Goal: Task Accomplishment & Management: Manage account settings

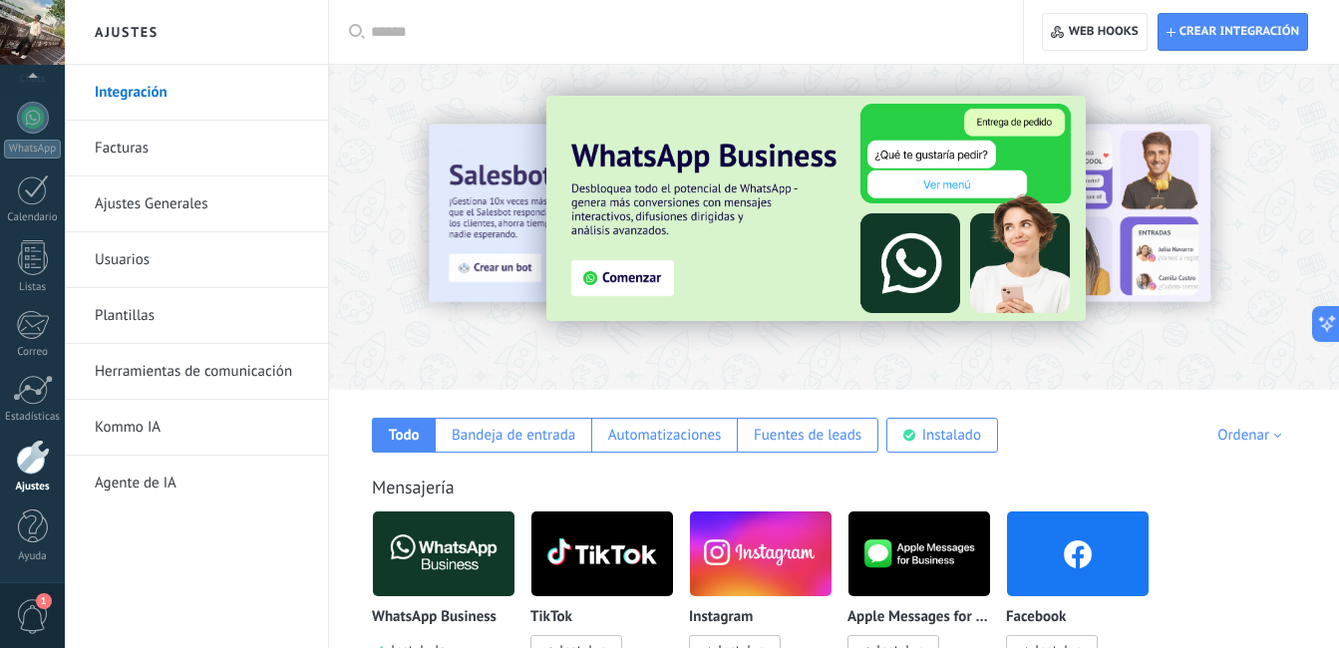
scroll to position [30, 0]
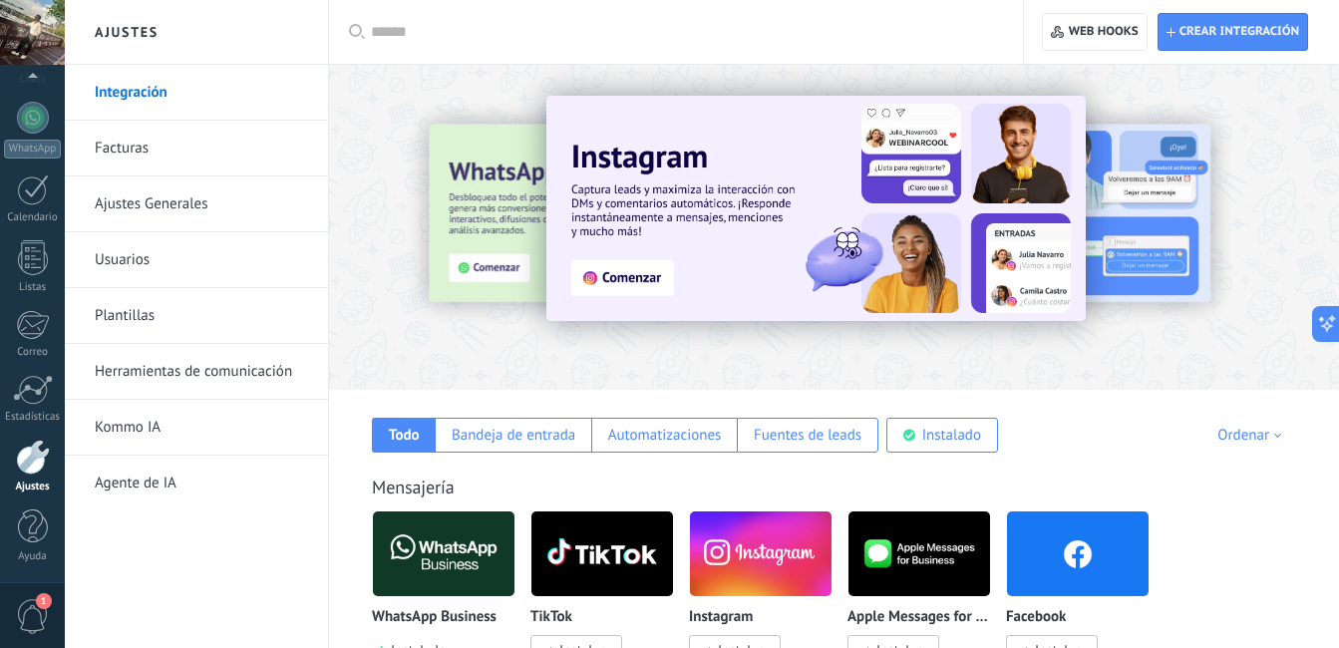
click at [187, 203] on link "Ajustes Generales" at bounding box center [201, 204] width 213 height 56
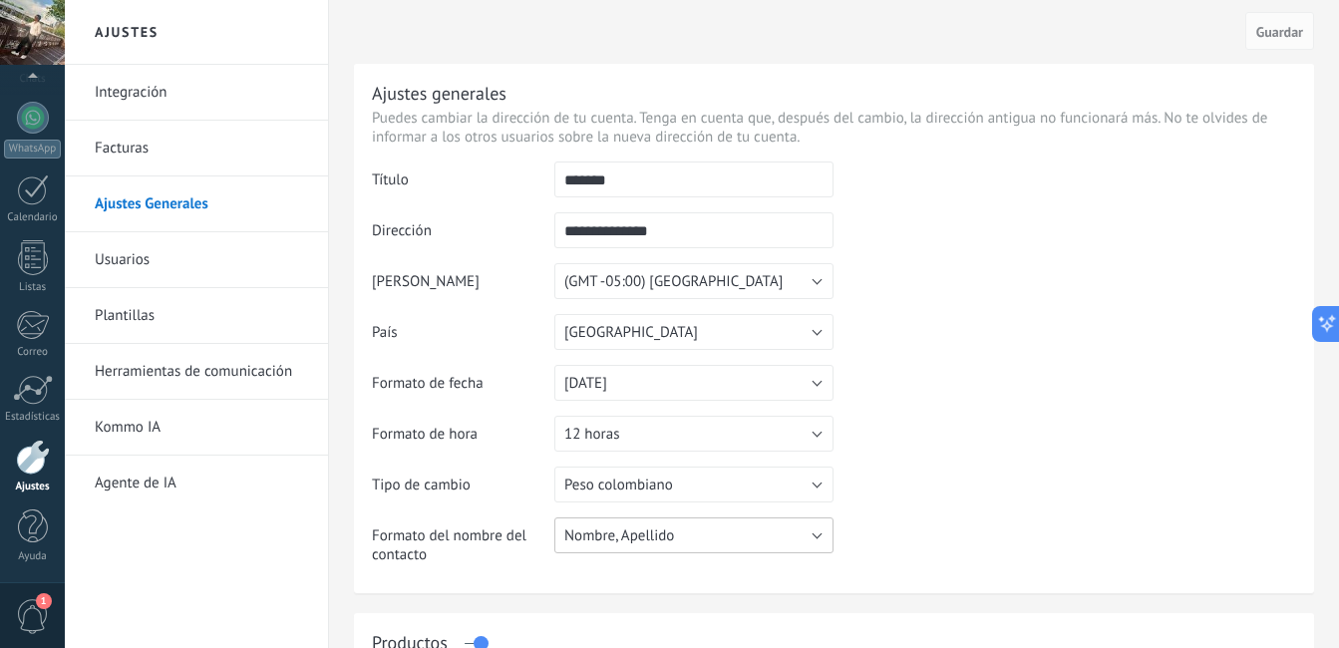
click at [724, 539] on button "Nombre, Apellido" at bounding box center [693, 535] width 279 height 36
click at [1006, 476] on table "**********" at bounding box center [834, 371] width 924 height 418
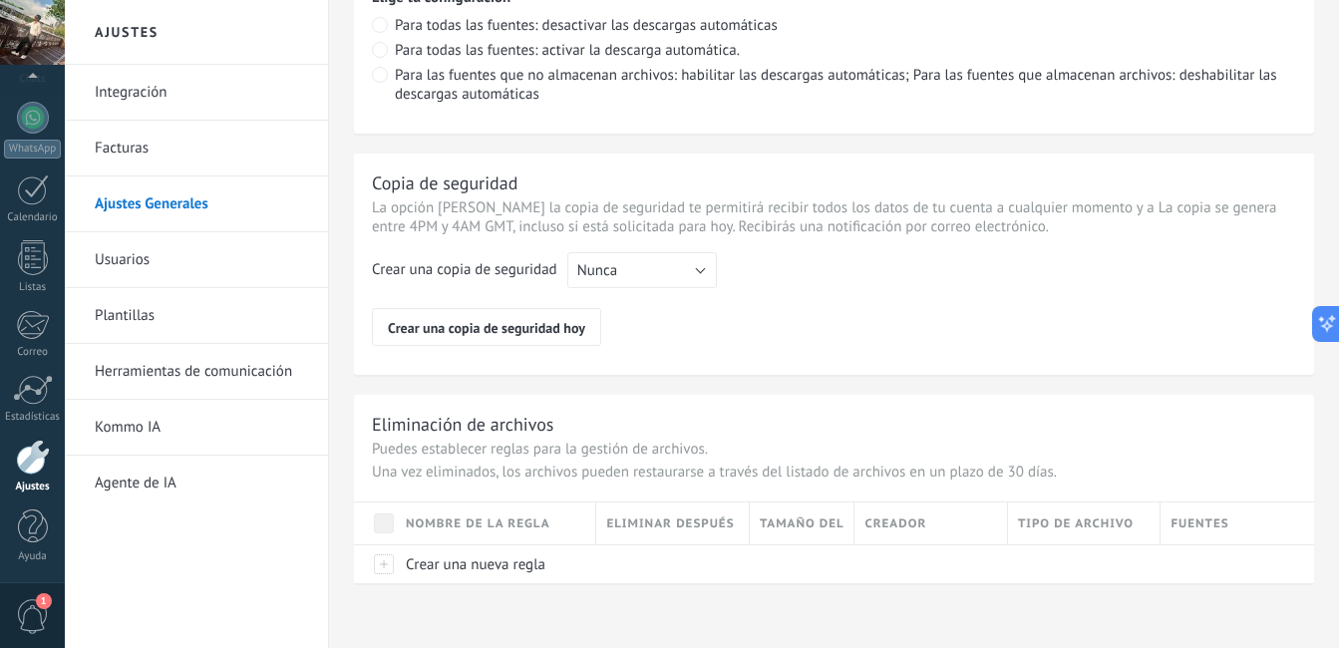
scroll to position [869, 0]
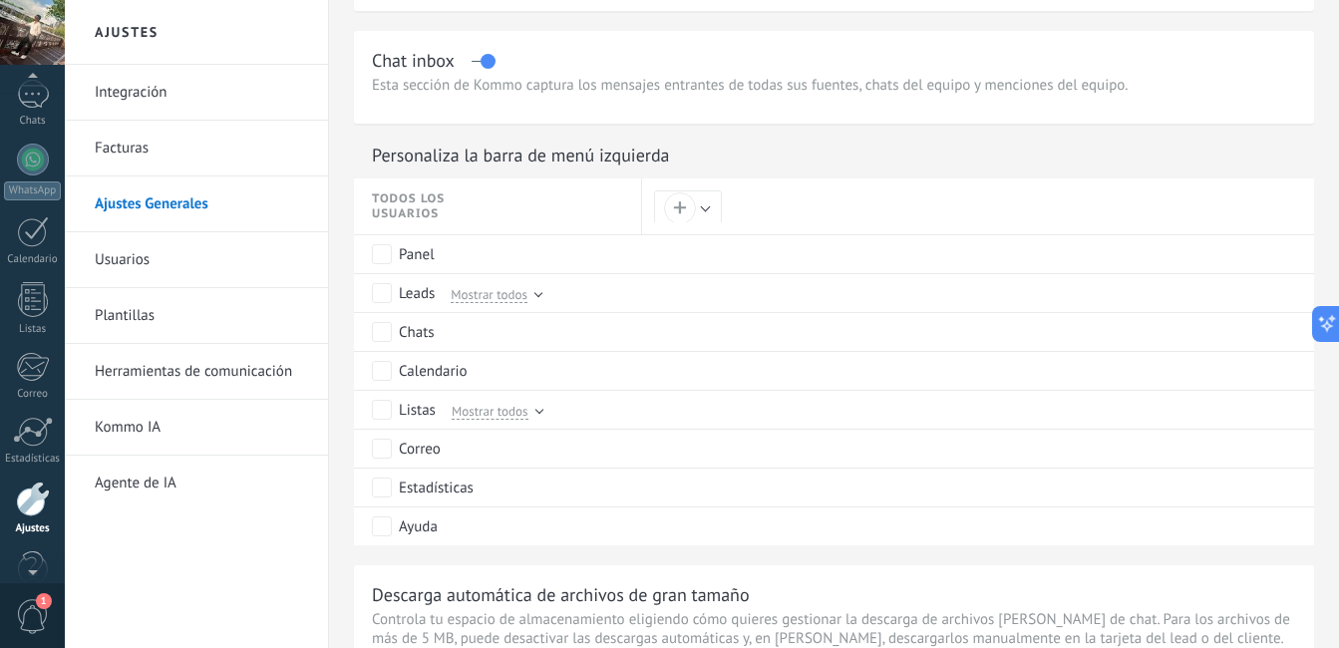
click at [34, 76] on div at bounding box center [32, 80] width 65 height 30
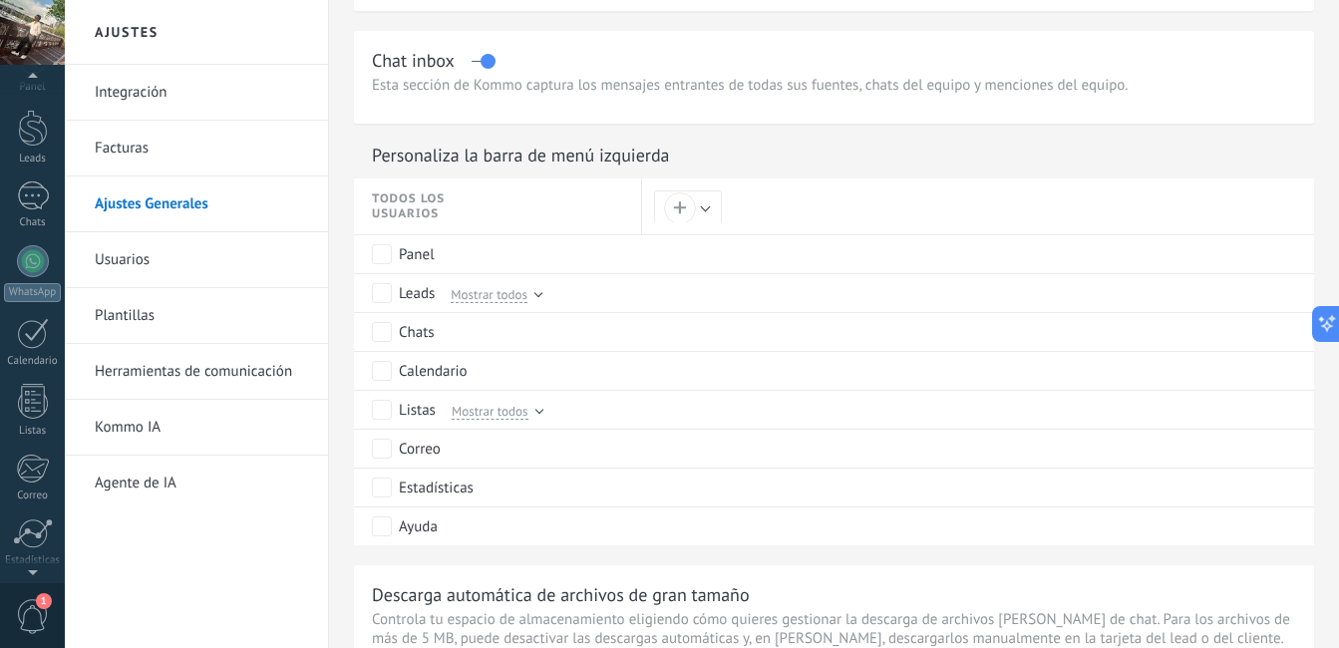
scroll to position [0, 0]
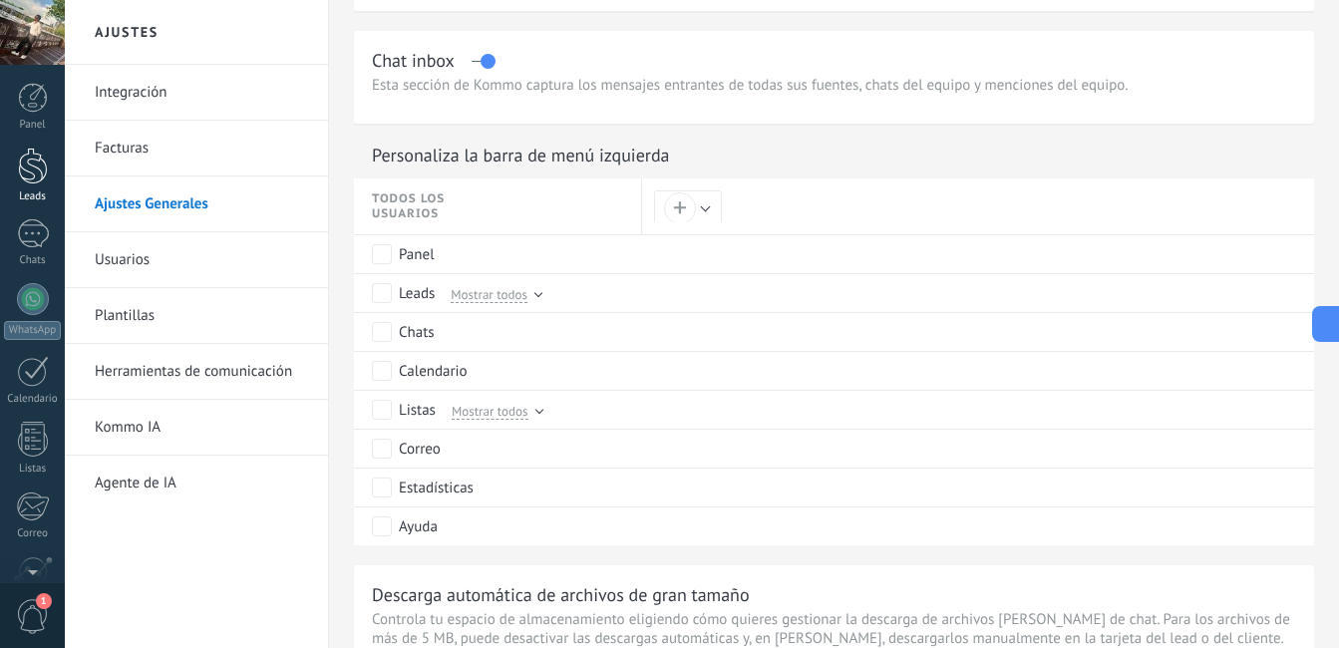
click at [20, 169] on div at bounding box center [33, 166] width 30 height 37
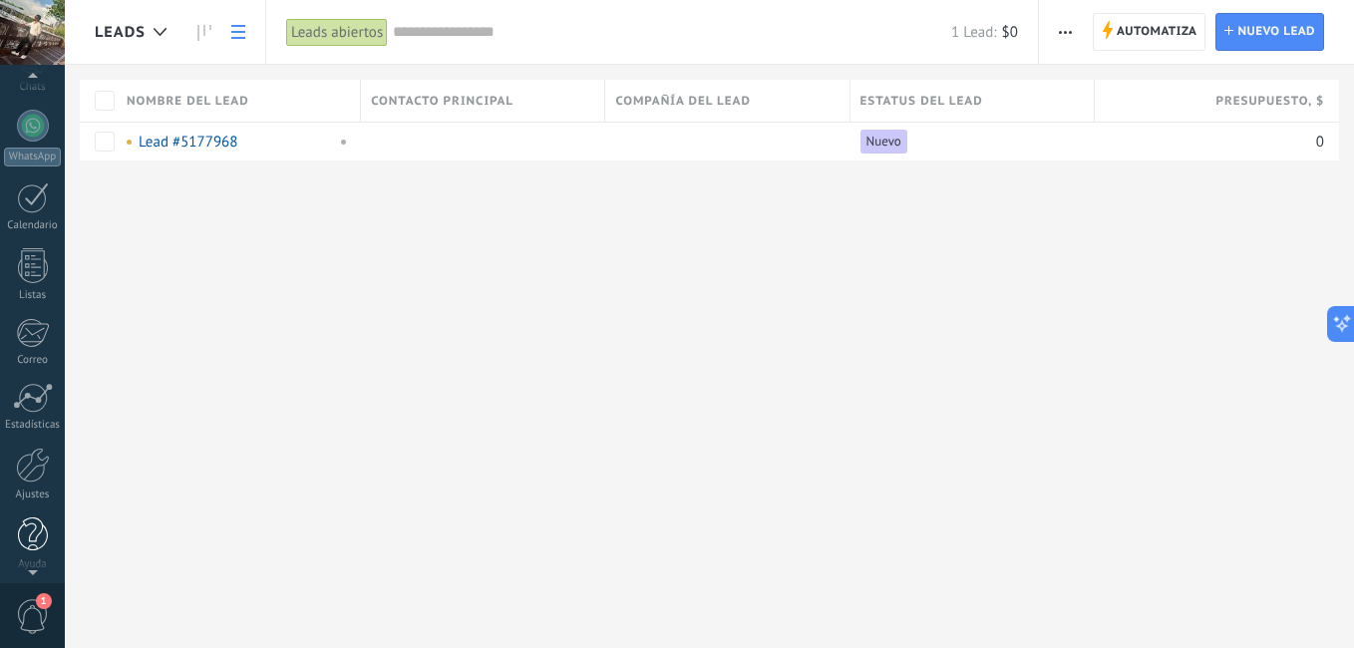
scroll to position [176, 0]
click at [27, 406] on div at bounding box center [33, 395] width 40 height 30
click at [29, 457] on div at bounding box center [33, 462] width 34 height 35
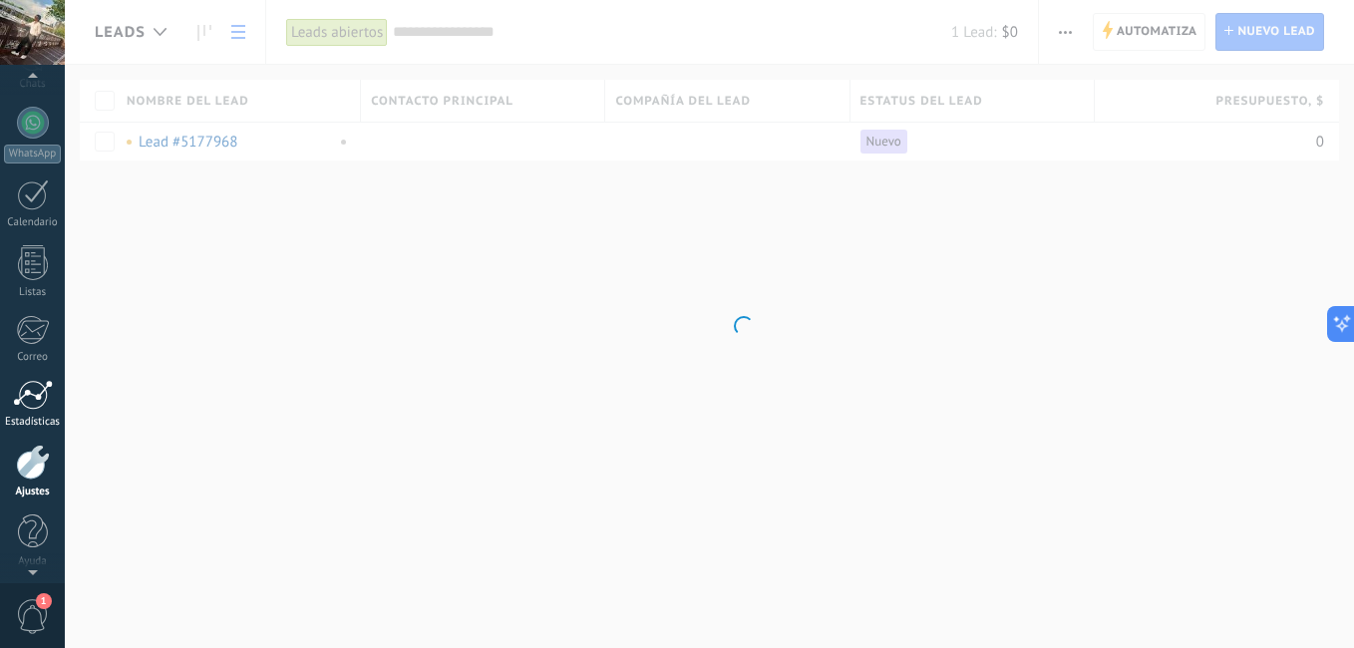
click at [28, 404] on div at bounding box center [33, 395] width 40 height 30
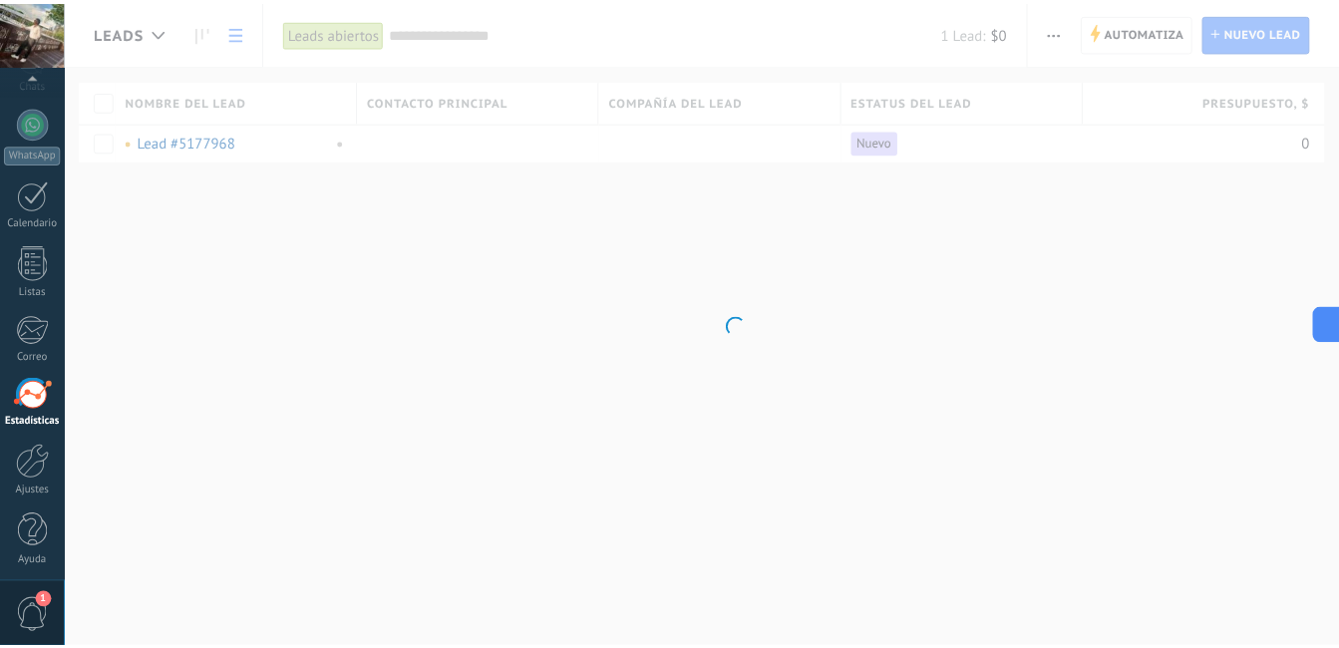
scroll to position [181, 0]
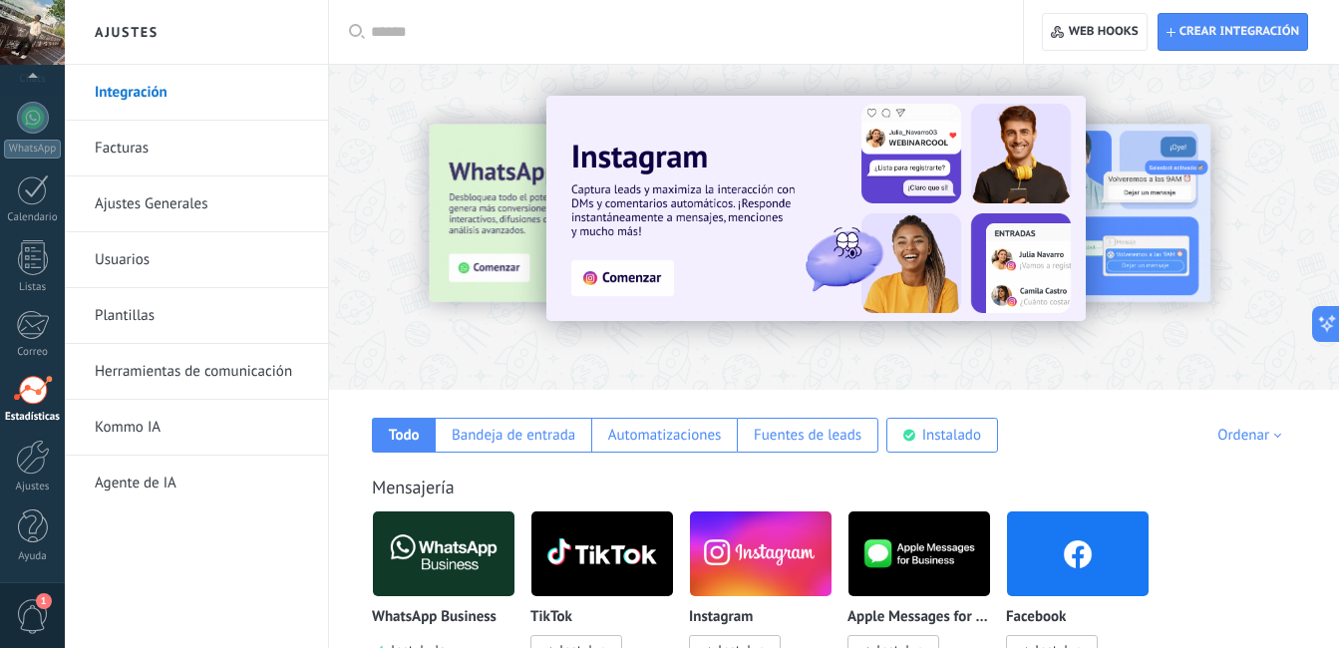
click at [29, 405] on link "Estadísticas" at bounding box center [32, 399] width 65 height 49
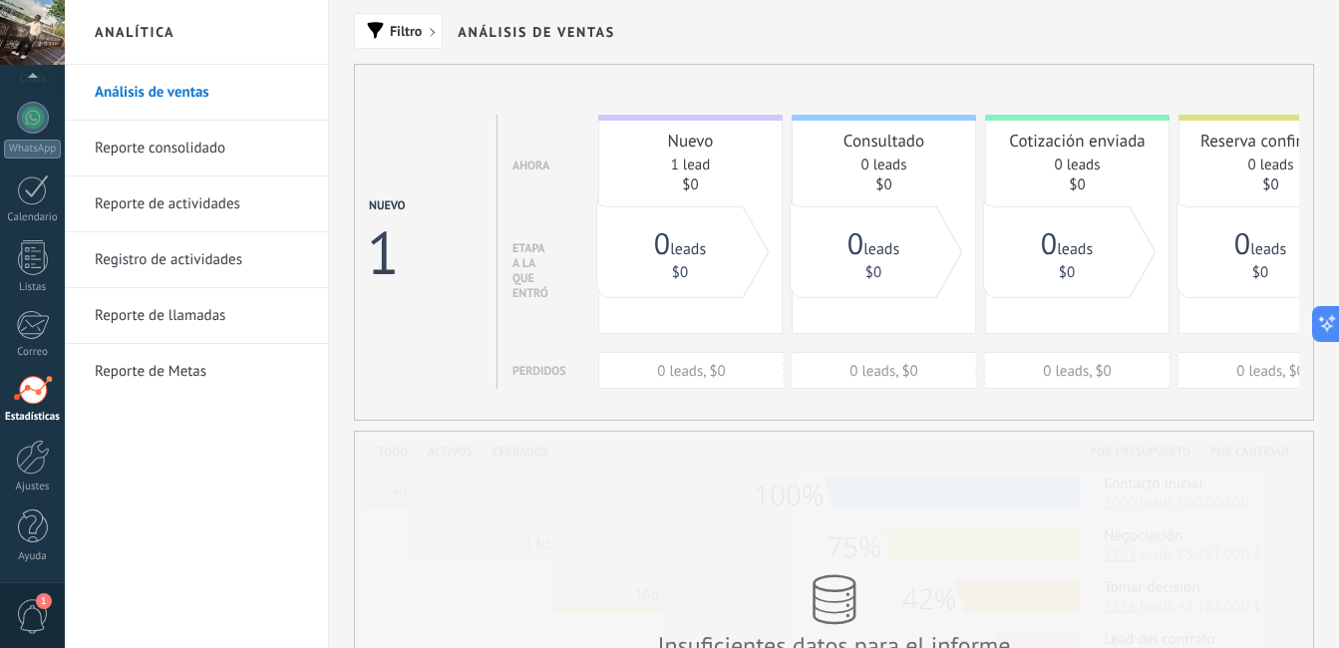
click at [240, 151] on link "Reporte consolidado" at bounding box center [201, 149] width 213 height 56
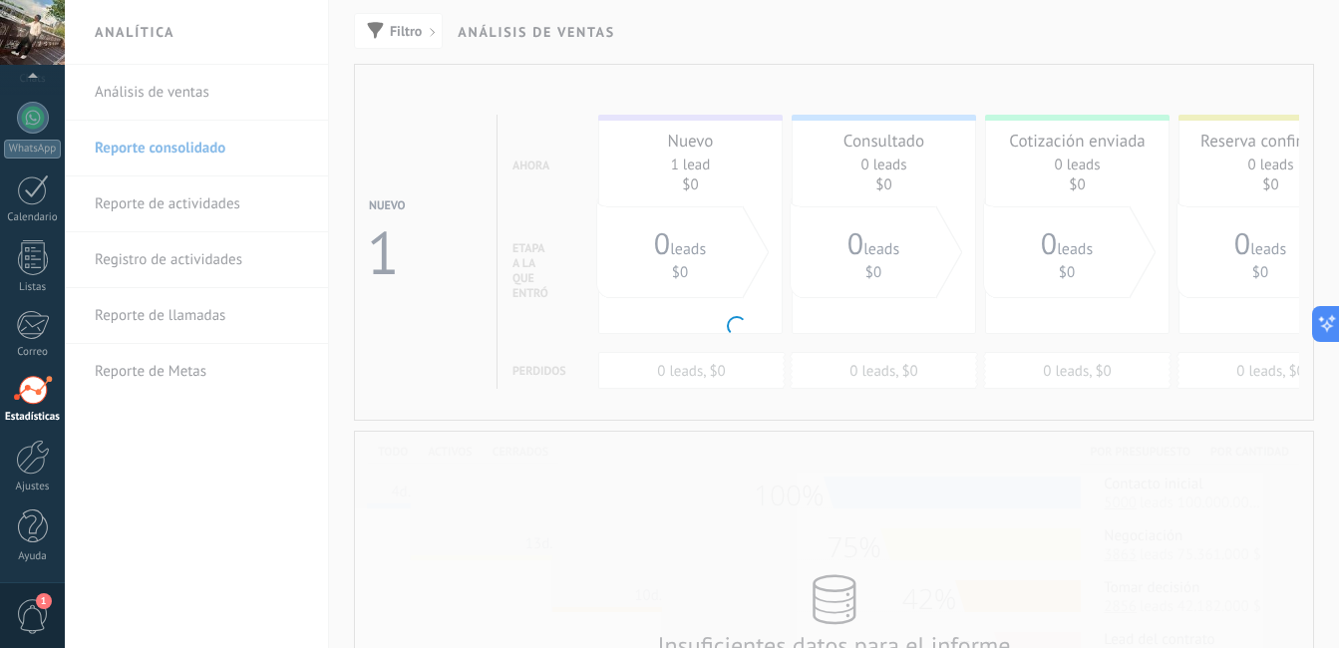
click at [197, 101] on body ".abccls-1,.abccls-2{fill-rule:evenodd}.abccls-2{fill:#fff} .abfcls-1{fill:none}…" at bounding box center [669, 324] width 1339 height 648
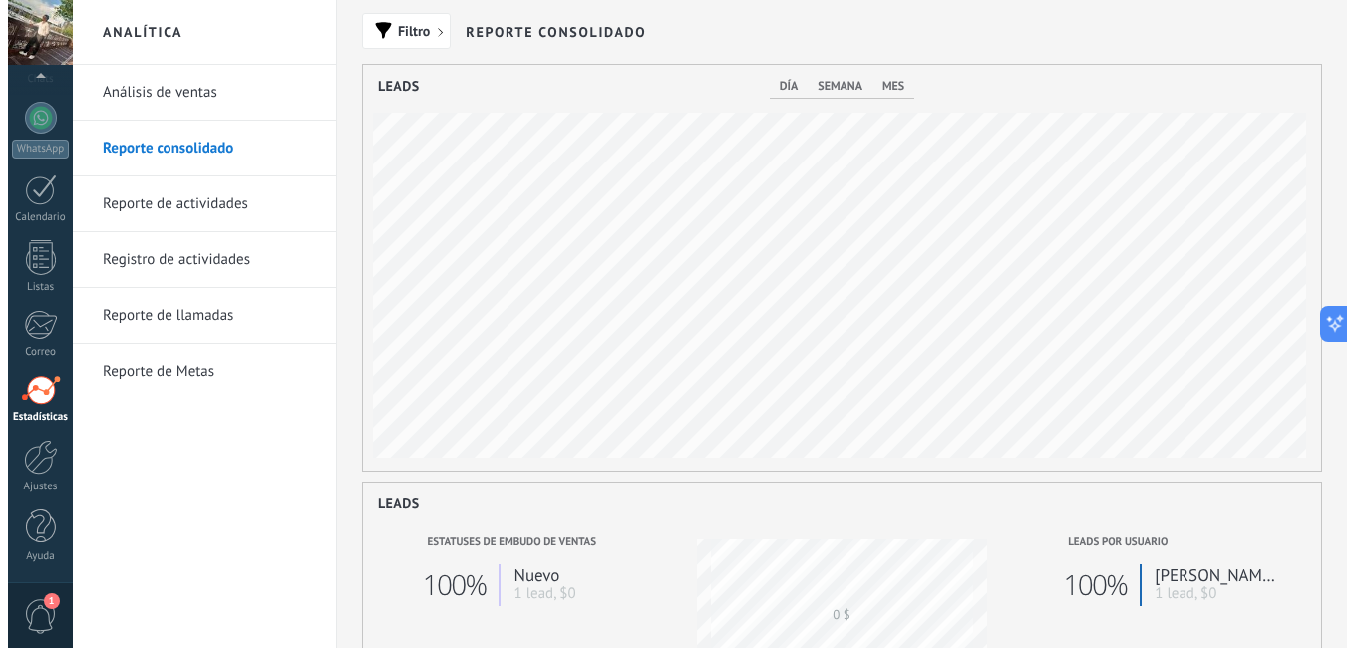
scroll to position [406, 958]
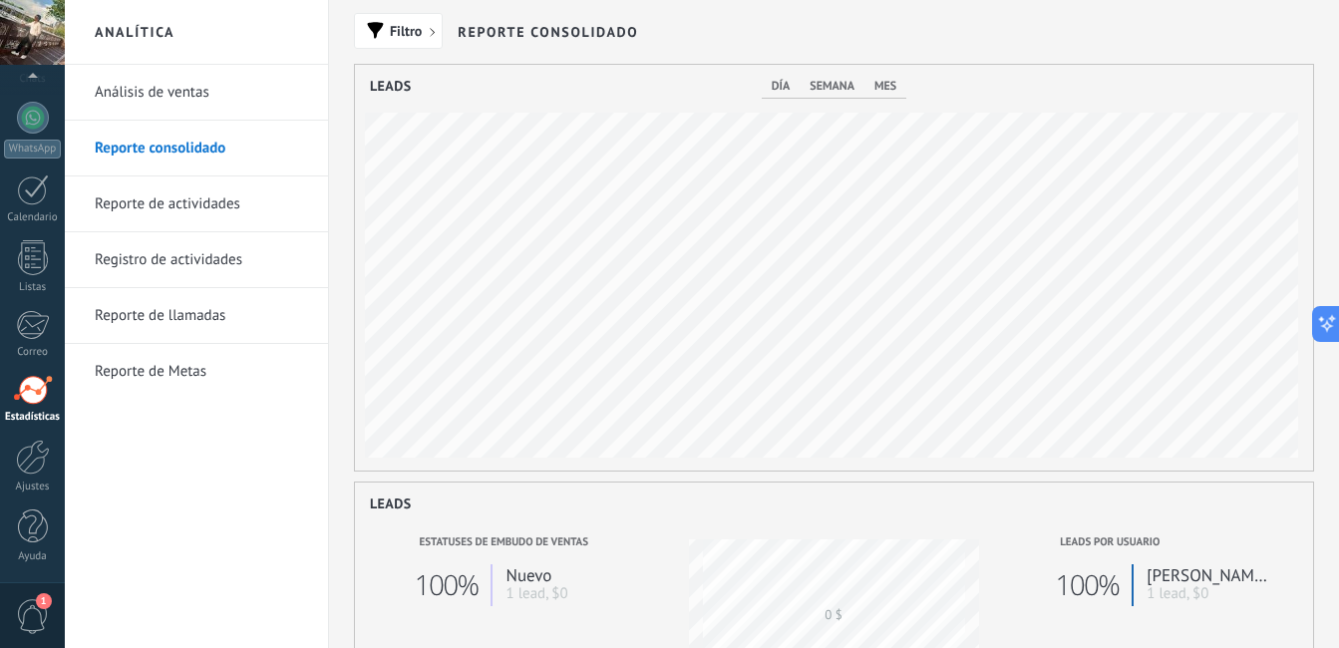
click at [188, 91] on link "Análisis de ventas" at bounding box center [201, 93] width 213 height 56
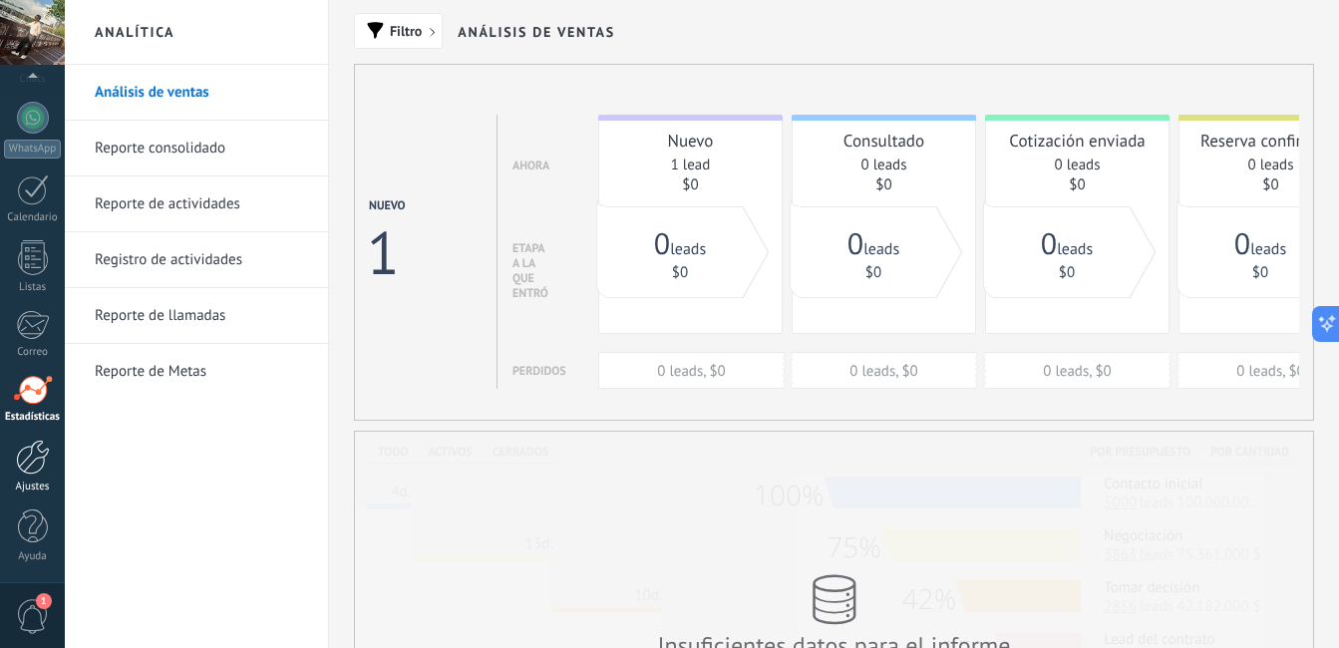
click at [30, 471] on div at bounding box center [33, 457] width 34 height 35
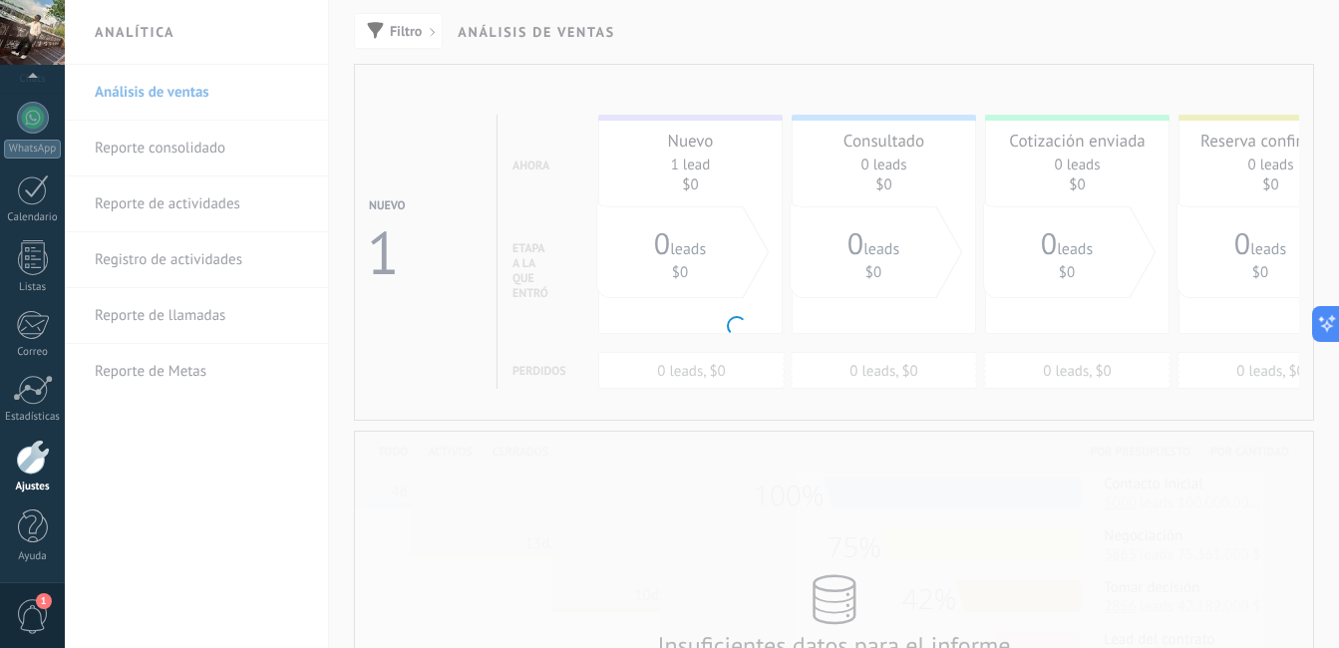
click at [36, 475] on link "Ajustes" at bounding box center [32, 467] width 65 height 54
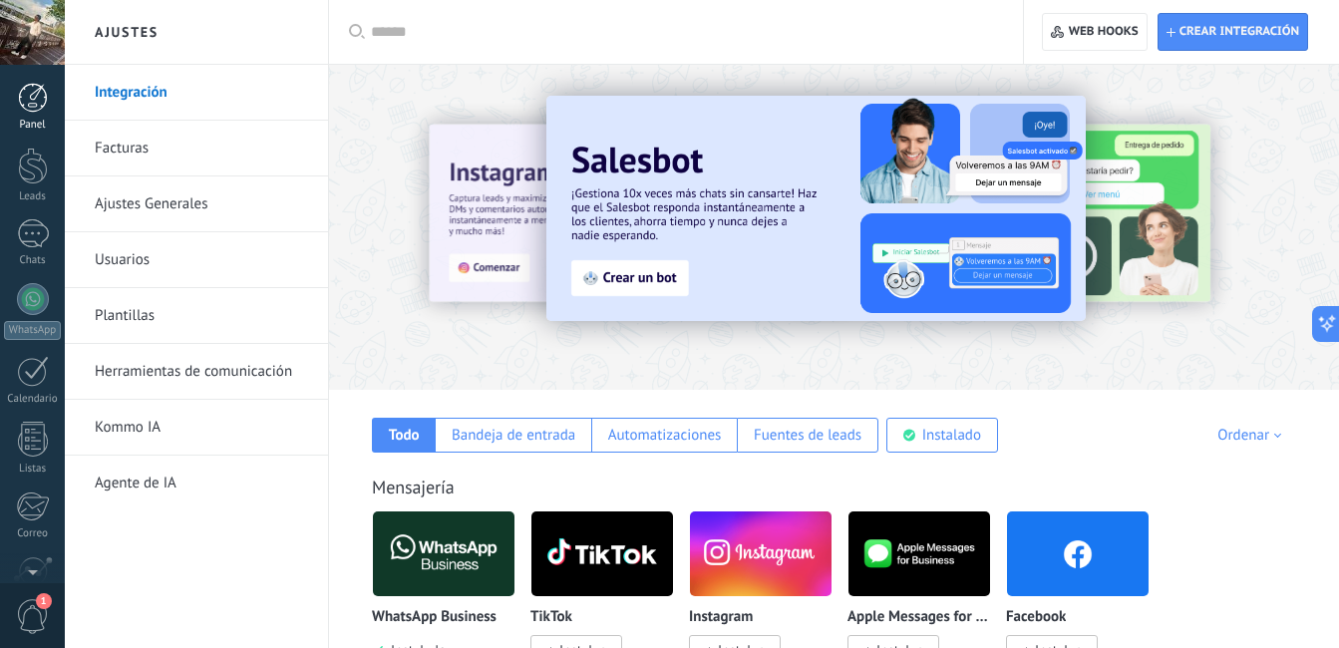
click at [37, 103] on div at bounding box center [33, 98] width 30 height 30
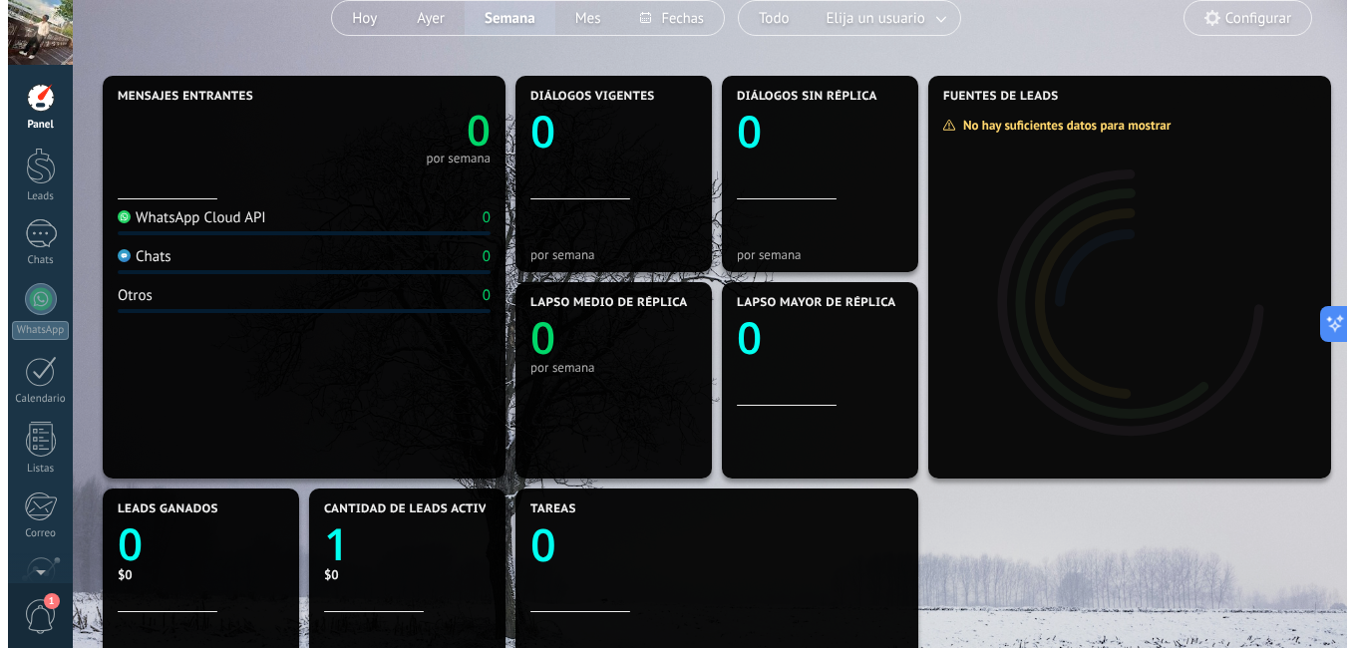
scroll to position [170, 0]
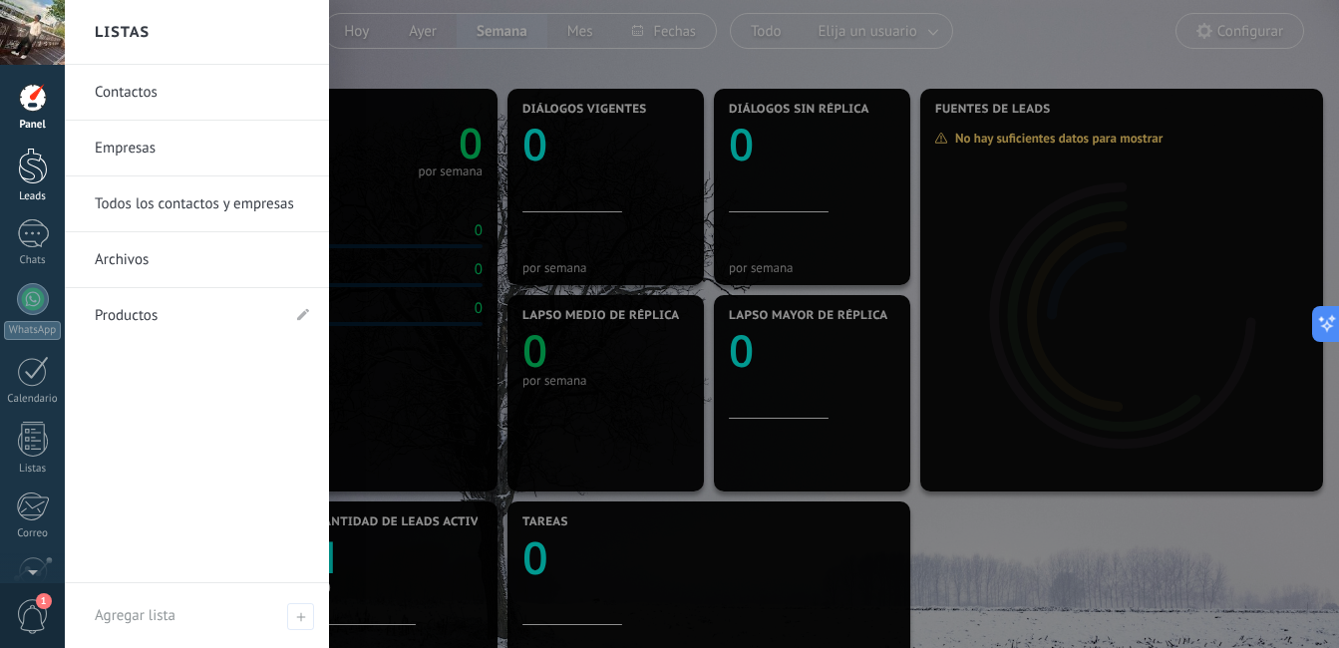
drag, startPoint x: 14, startPoint y: 191, endPoint x: 43, endPoint y: 169, distance: 36.9
click at [43, 169] on div at bounding box center [33, 166] width 30 height 37
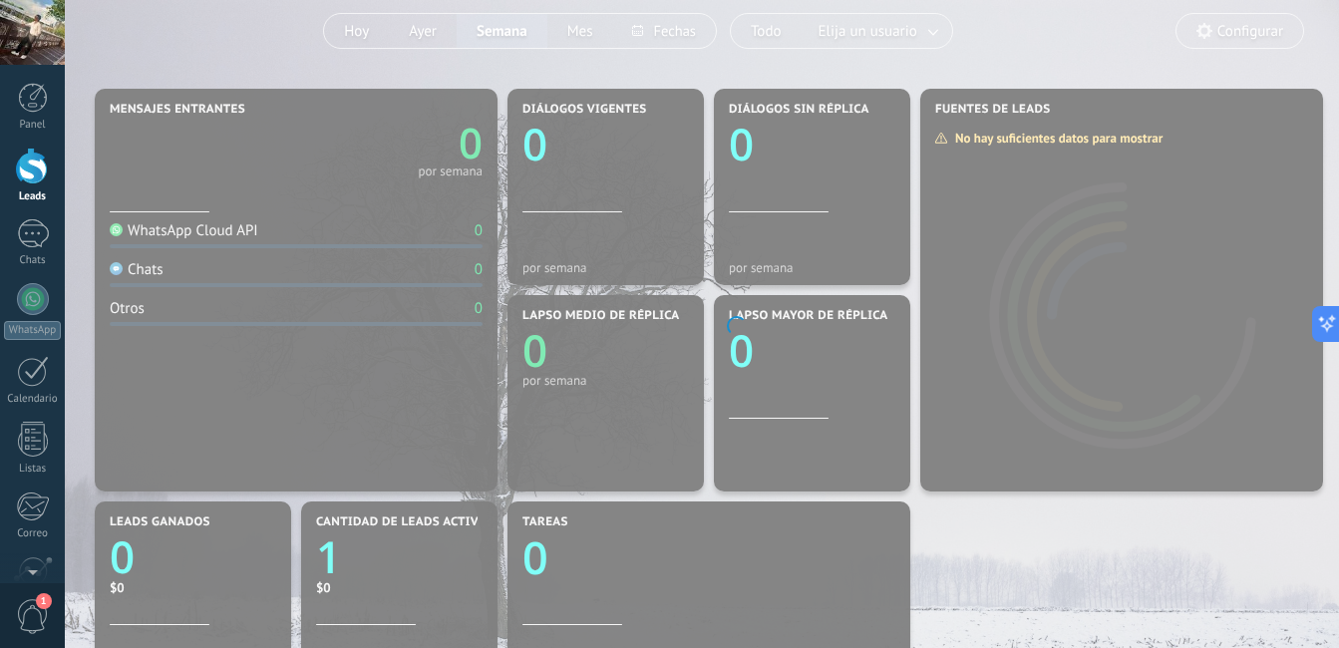
click at [44, 180] on div at bounding box center [33, 166] width 30 height 37
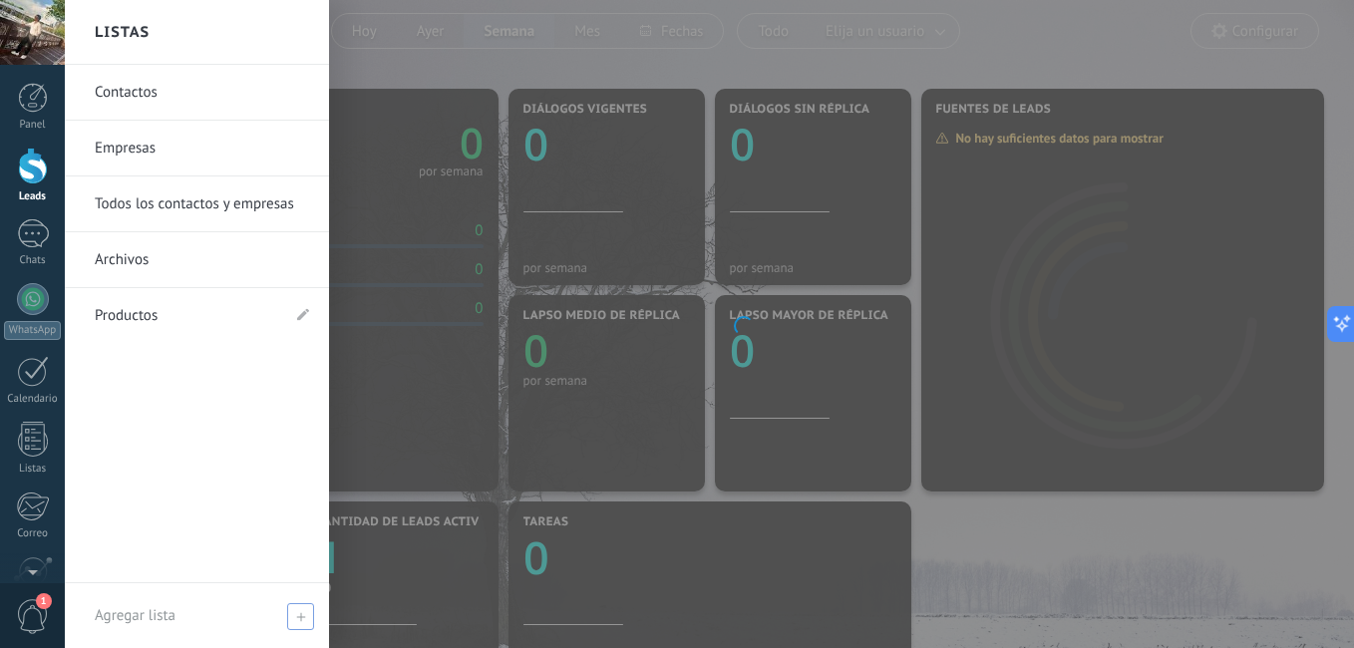
click at [298, 620] on icon at bounding box center [300, 616] width 9 height 9
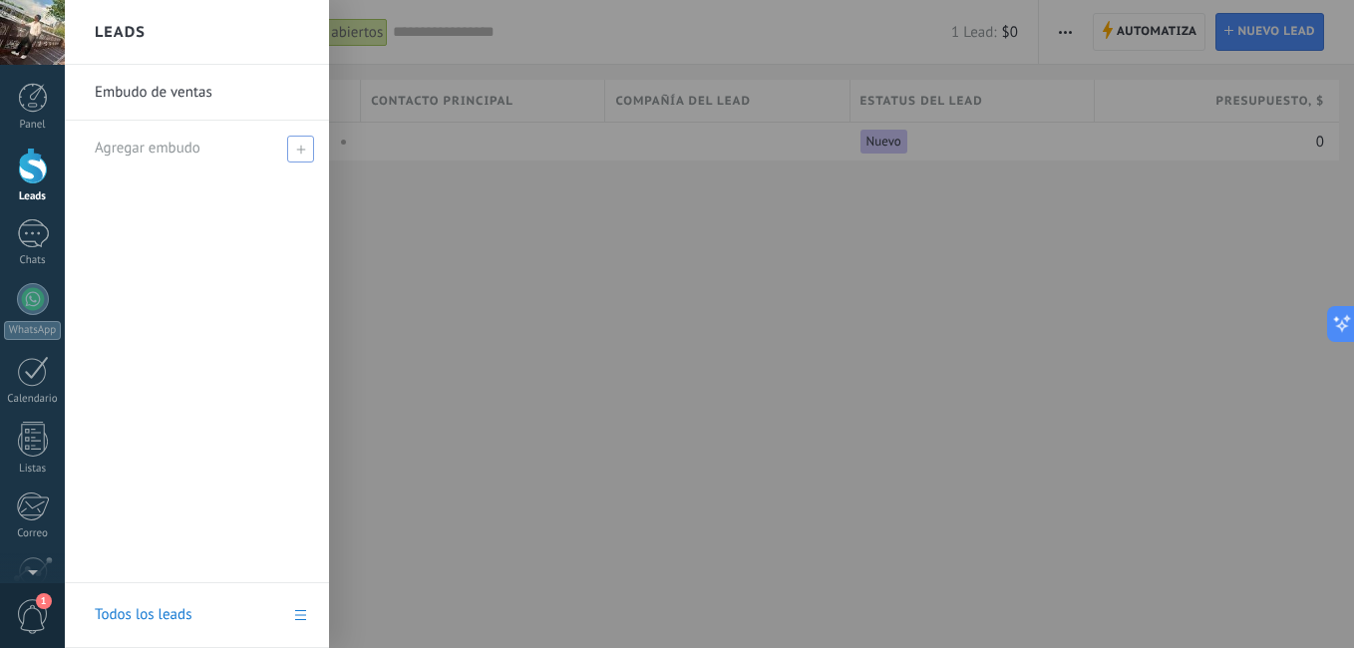
click at [138, 157] on span "Agregar embudo" at bounding box center [148, 148] width 106 height 19
click at [291, 146] on span at bounding box center [300, 149] width 27 height 27
click at [253, 88] on link "Embudo de ventas" at bounding box center [202, 93] width 214 height 56
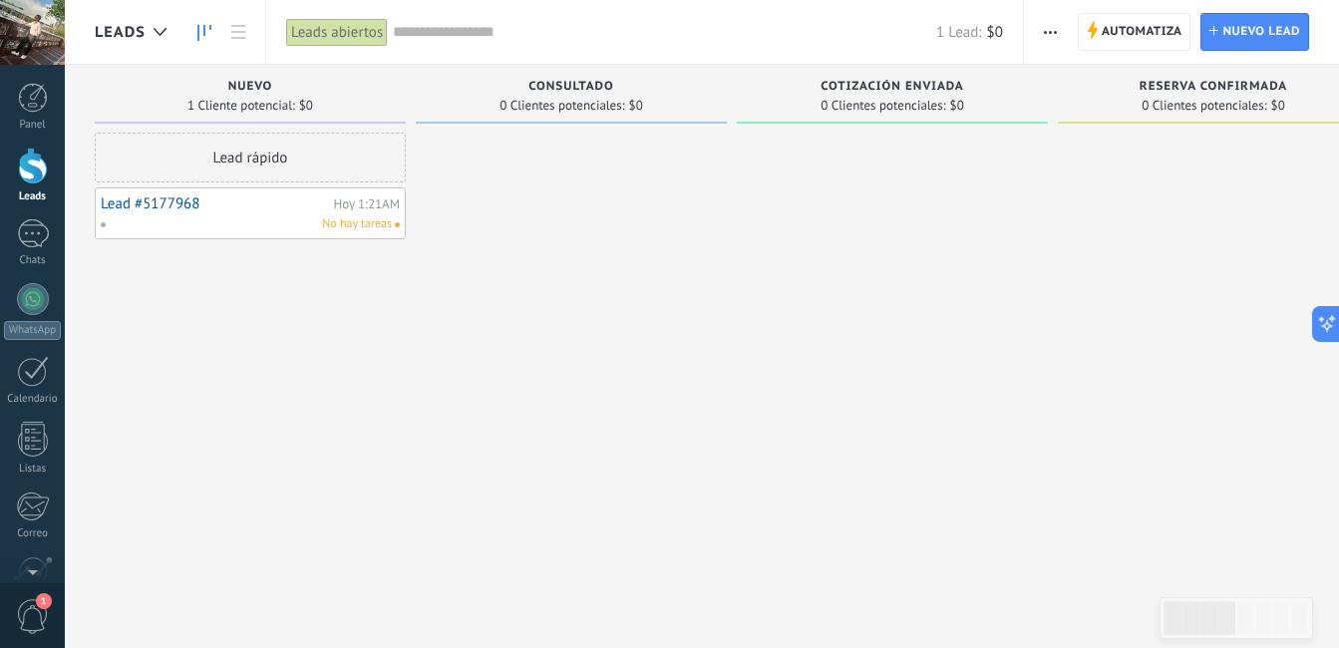
click at [31, 174] on div at bounding box center [33, 166] width 30 height 37
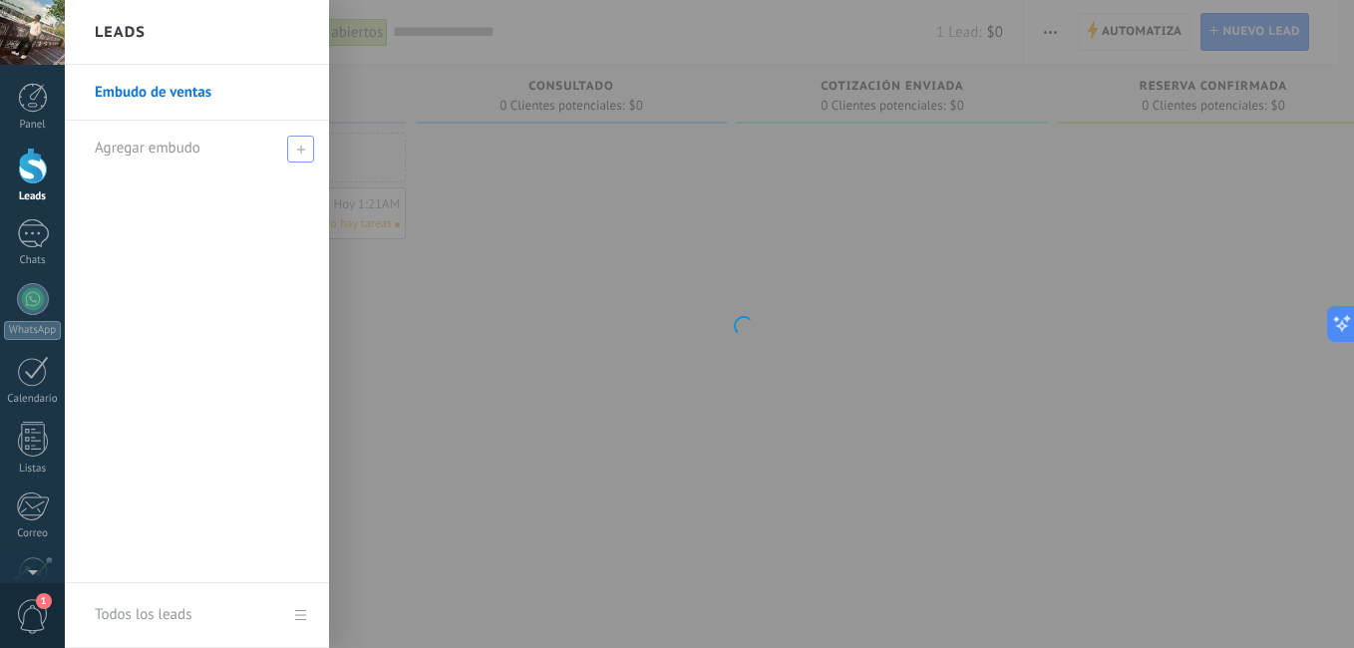
click at [206, 152] on div "Agregar embudo" at bounding box center [202, 148] width 214 height 55
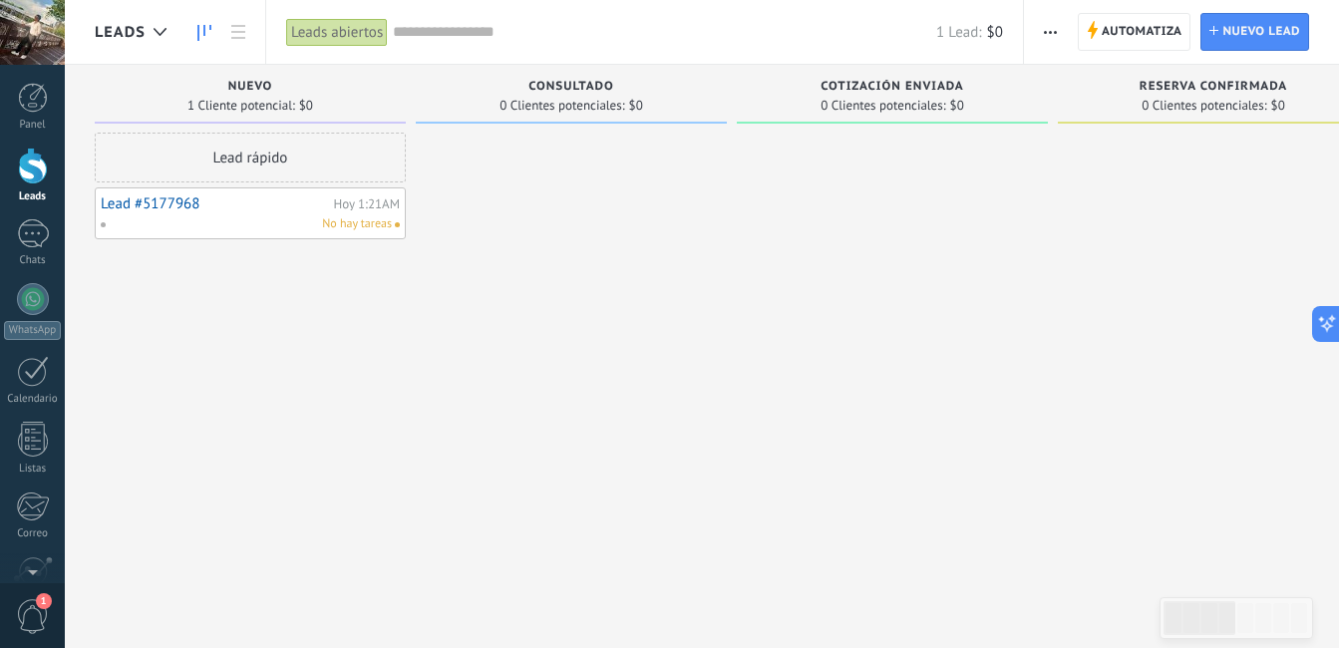
click at [324, 96] on div "Nuevo" at bounding box center [250, 88] width 291 height 17
click at [334, 94] on div "Nuevo" at bounding box center [250, 88] width 291 height 17
click at [311, 154] on div "Lead rápido" at bounding box center [250, 158] width 311 height 50
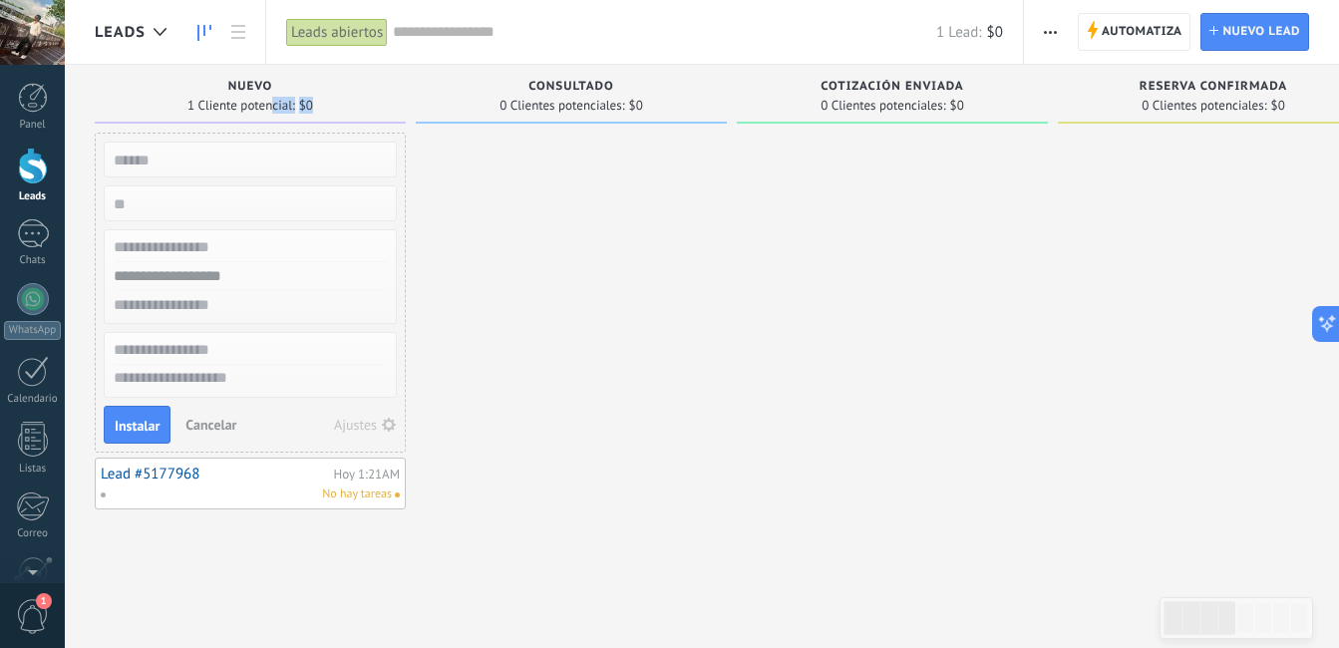
drag, startPoint x: 272, startPoint y: 98, endPoint x: 332, endPoint y: 105, distance: 60.2
click at [332, 105] on div "1 Cliente potencial: $0" at bounding box center [250, 105] width 291 height 17
drag, startPoint x: 332, startPoint y: 105, endPoint x: 561, endPoint y: 242, distance: 267.4
click at [563, 240] on div at bounding box center [571, 327] width 311 height 388
click at [304, 147] on input "text" at bounding box center [248, 160] width 291 height 28
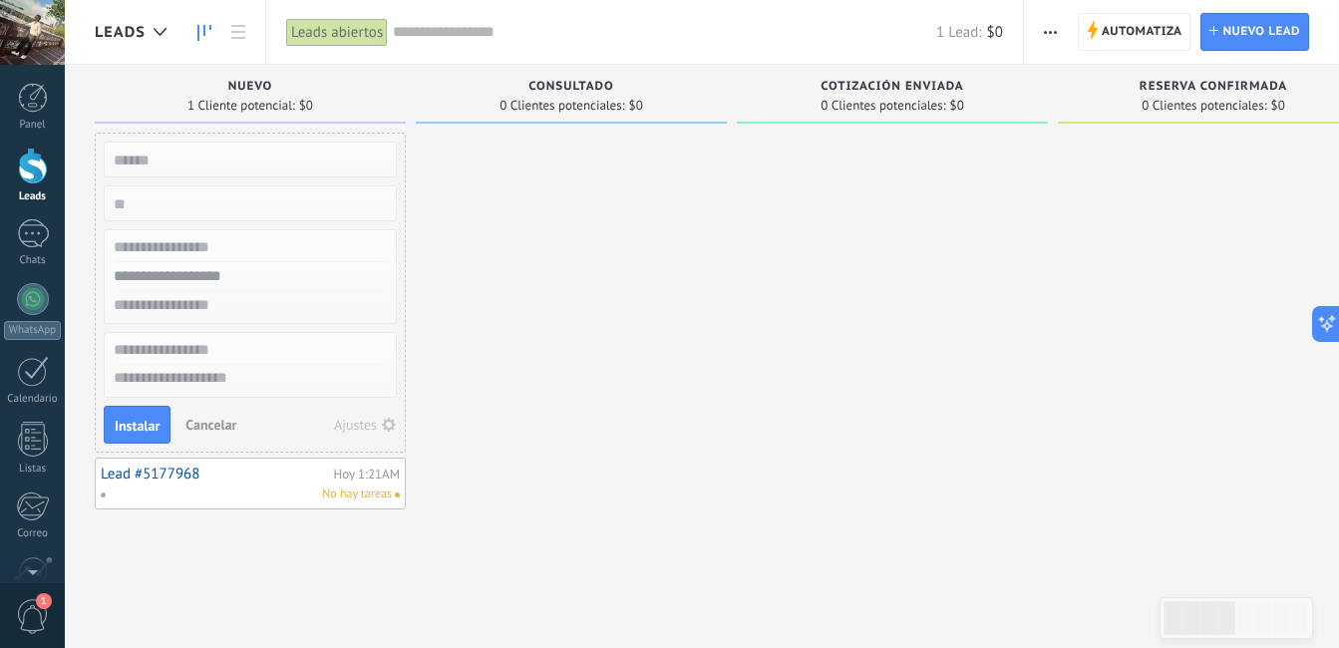
click at [1167, 96] on div "Reserva confirmada" at bounding box center [1213, 88] width 291 height 17
click at [388, 419] on use "button" at bounding box center [389, 425] width 14 height 14
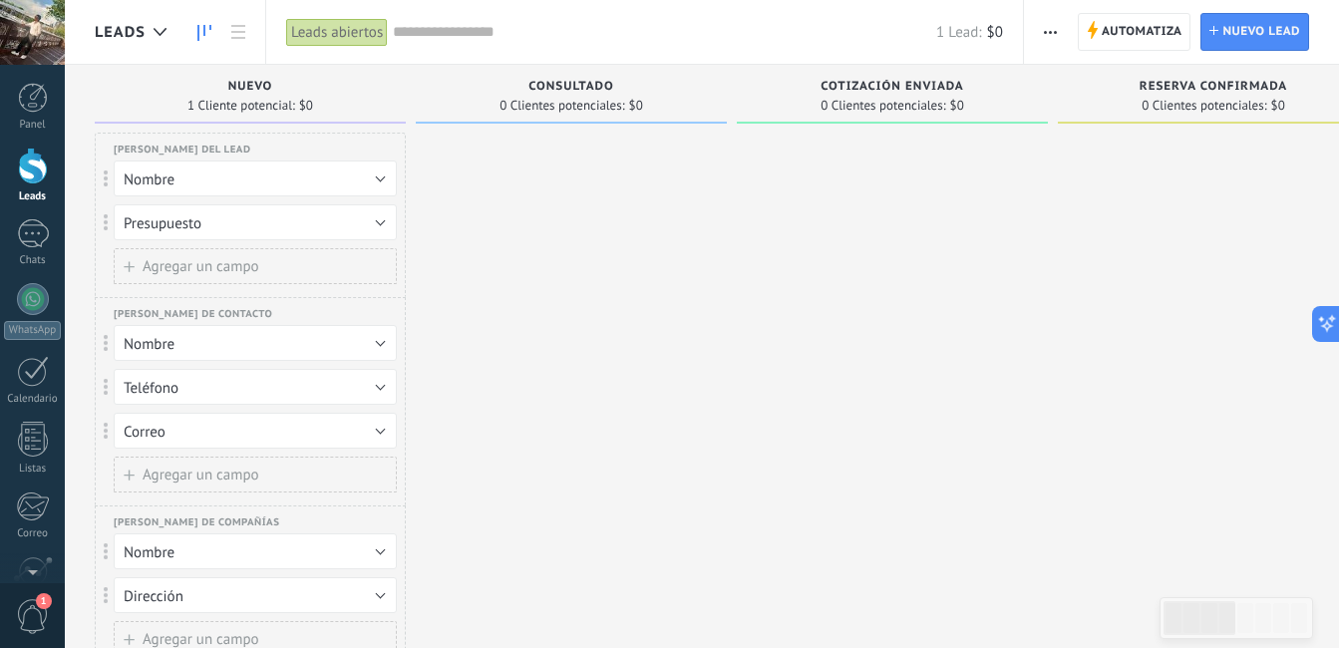
drag, startPoint x: 116, startPoint y: 143, endPoint x: 234, endPoint y: 243, distance: 155.6
click at [234, 243] on div "[PERSON_NAME] del lead Presupuesto Destino Operador turístico Fecha de viaje Ho…" at bounding box center [250, 215] width 311 height 165
click at [1042, 37] on button "button" at bounding box center [1050, 32] width 29 height 38
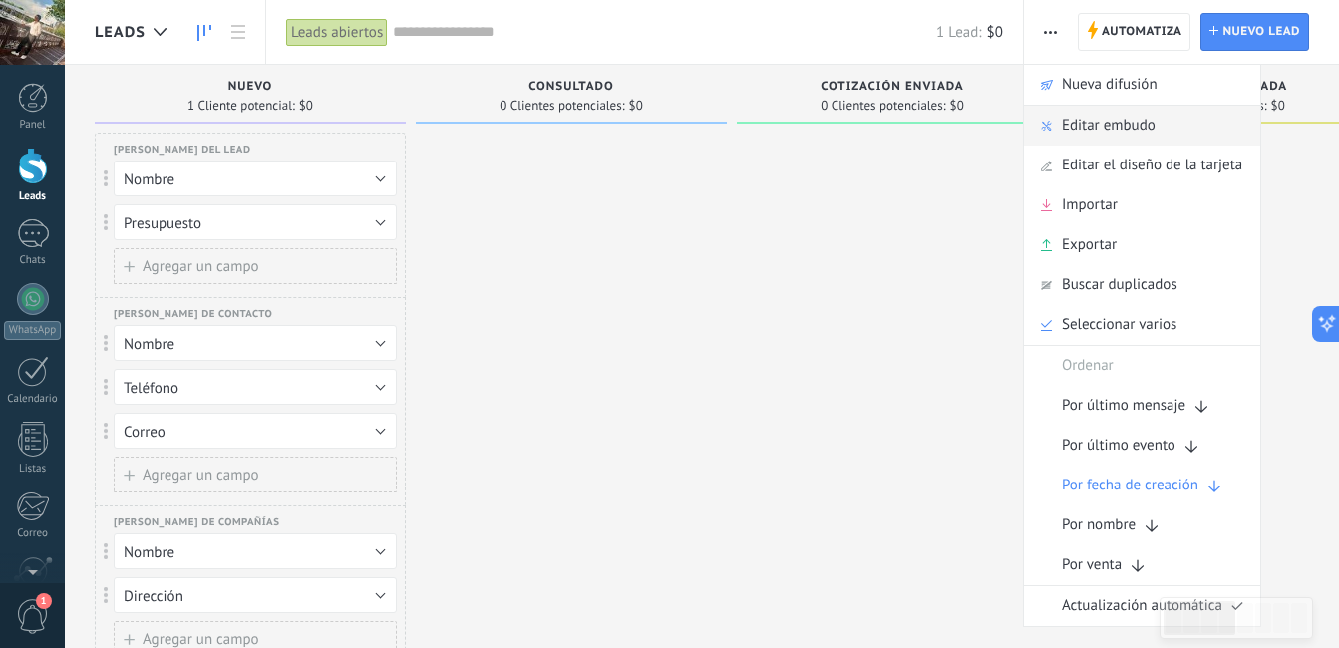
click at [1180, 129] on div "Editar embudo" at bounding box center [1142, 126] width 236 height 40
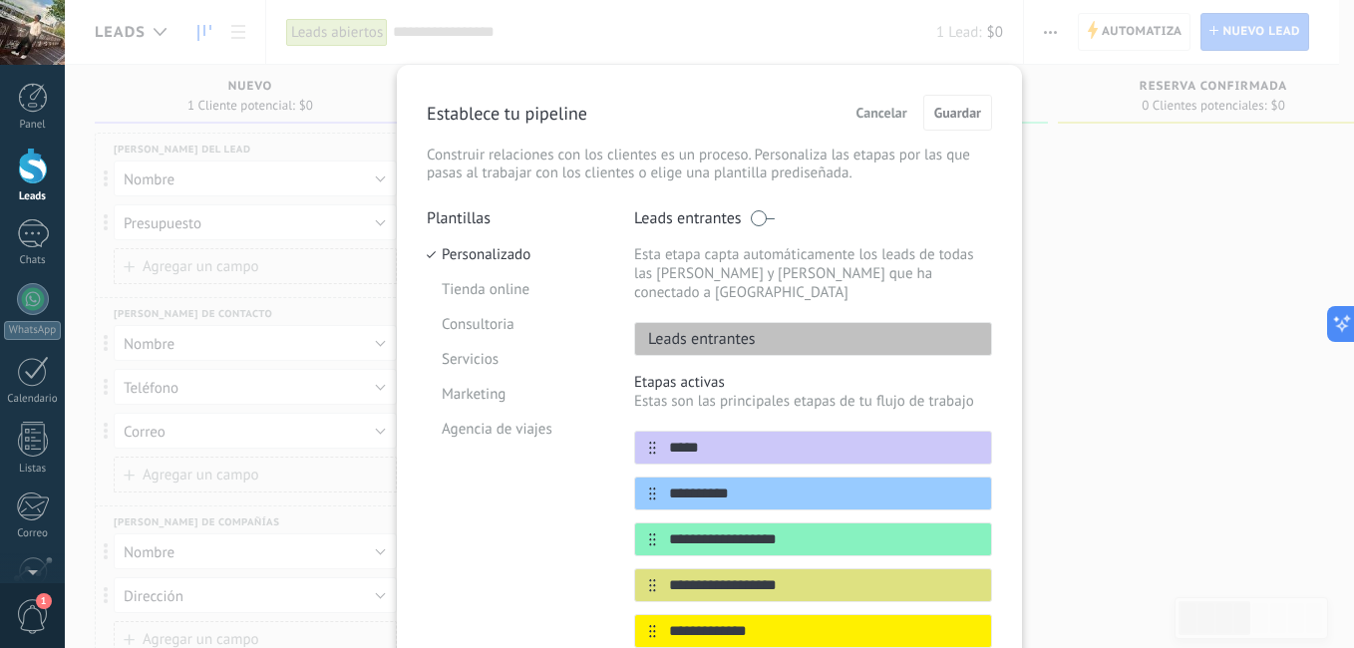
drag, startPoint x: 421, startPoint y: 108, endPoint x: 714, endPoint y: 284, distance: 342.2
click at [714, 284] on div "**********" at bounding box center [709, 542] width 625 height 954
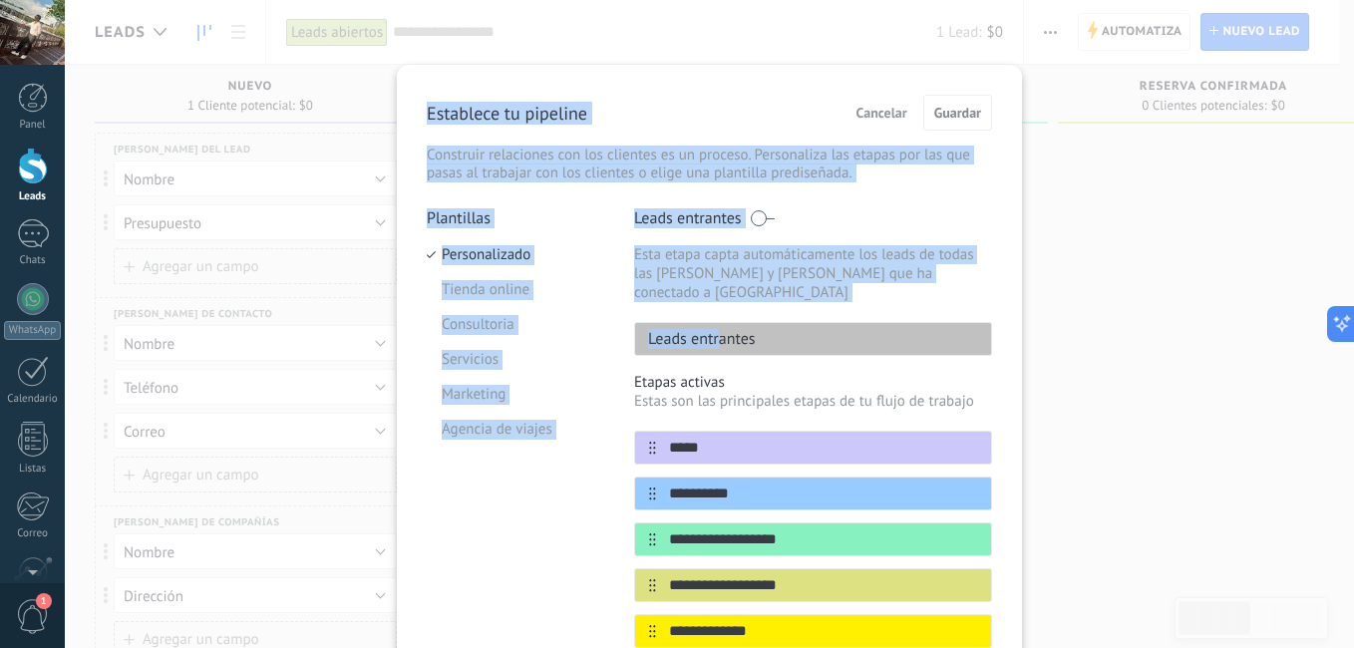
click at [470, 138] on div "Establece tu pipeline Cancelar Guardar Construir relaciones con los clientes es…" at bounding box center [709, 139] width 565 height 88
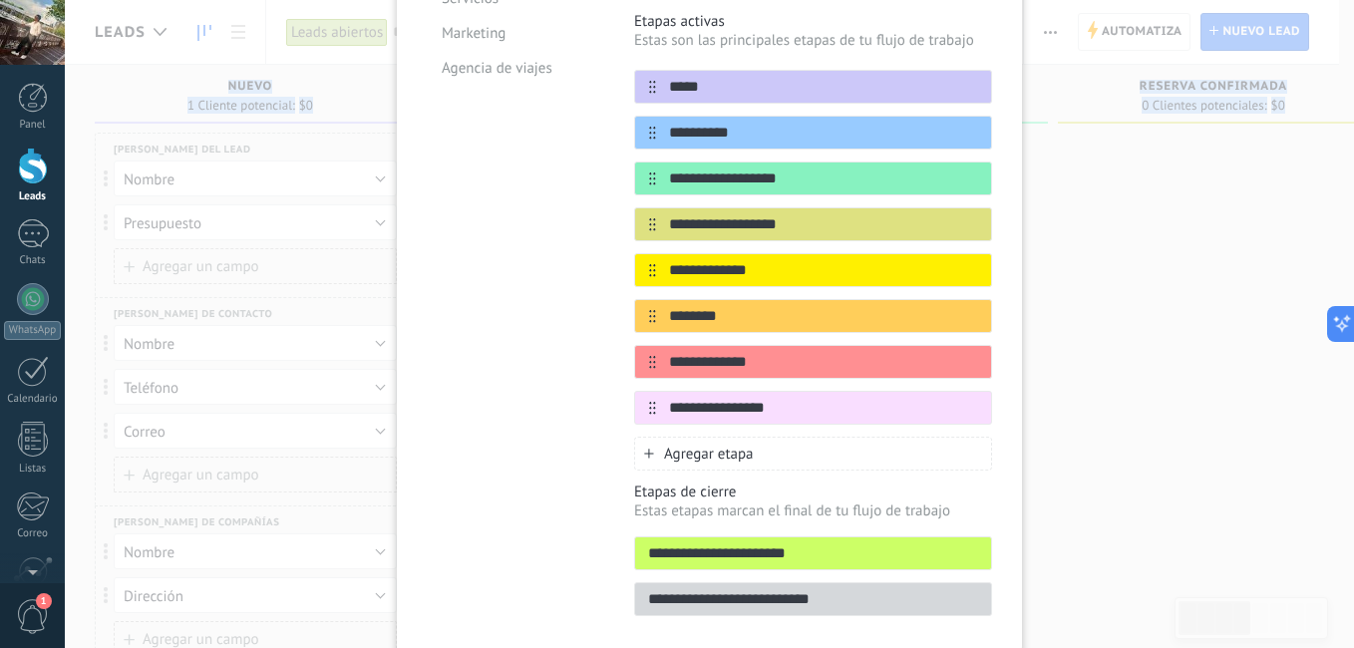
scroll to position [417, 0]
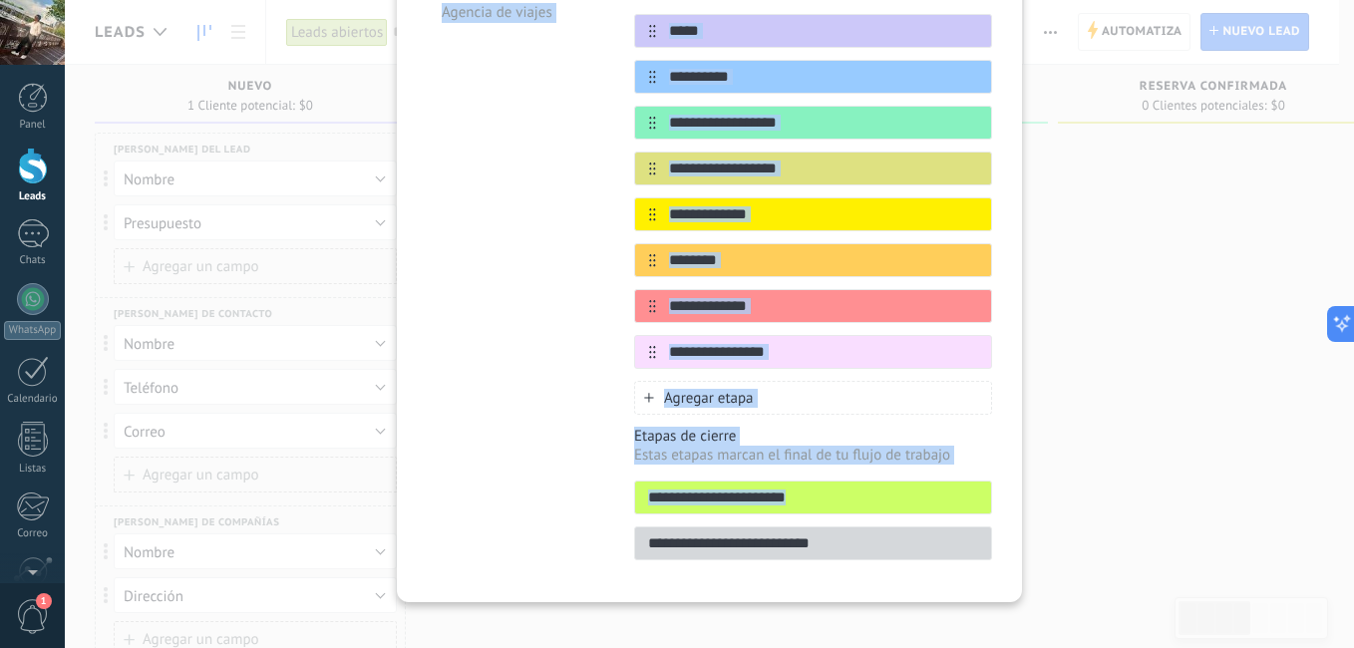
drag, startPoint x: 420, startPoint y: 105, endPoint x: 852, endPoint y: 534, distance: 609.2
click at [852, 534] on div "**********" at bounding box center [709, 125] width 625 height 954
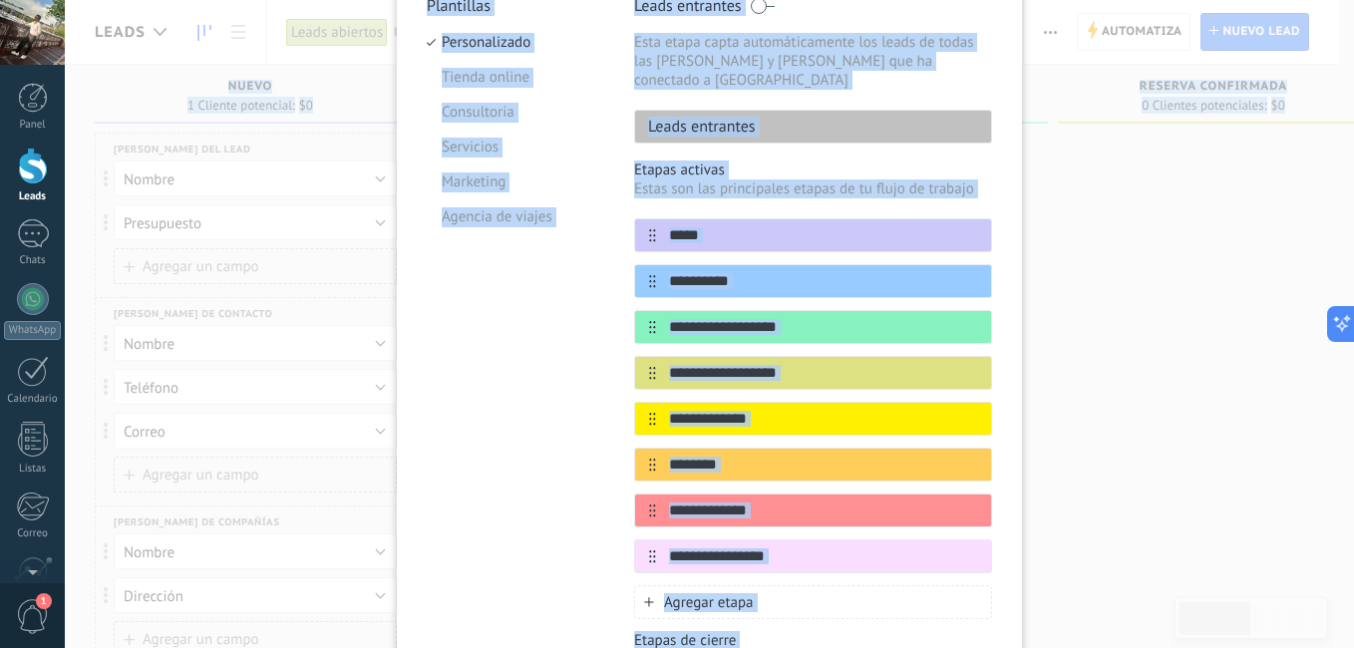
scroll to position [20, 0]
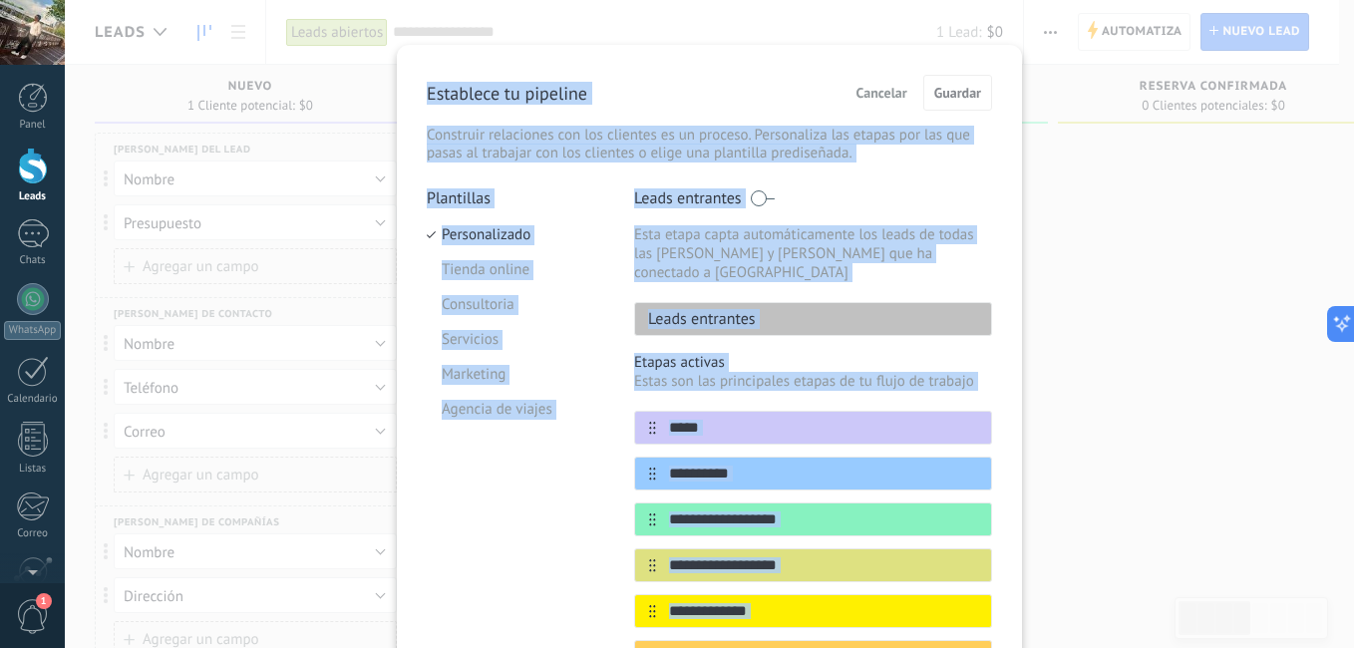
drag, startPoint x: 851, startPoint y: 536, endPoint x: 403, endPoint y: 68, distance: 648.1
click at [403, 68] on div "**********" at bounding box center [709, 522] width 625 height 954
copy div "Establece tu pipeline Cancelar Guardar Construir relaciones con los clientes es…"
click at [520, 239] on li "Personalizado" at bounding box center [515, 234] width 177 height 35
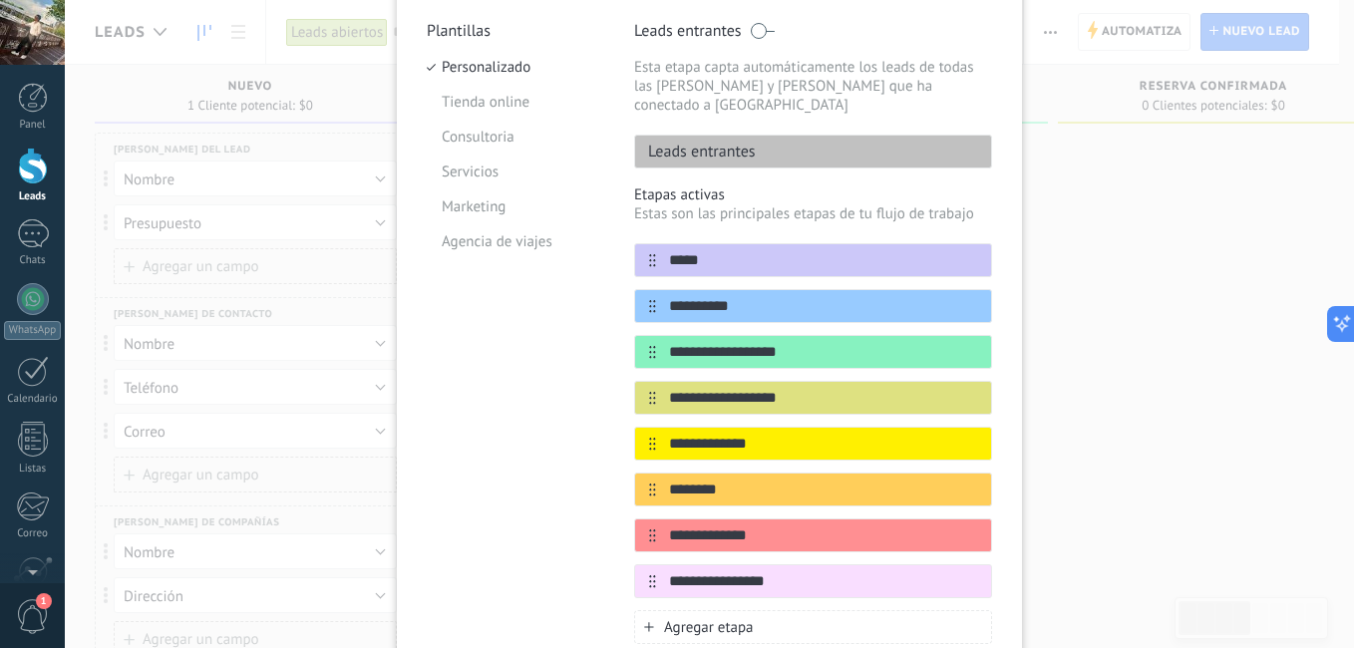
scroll to position [216, 0]
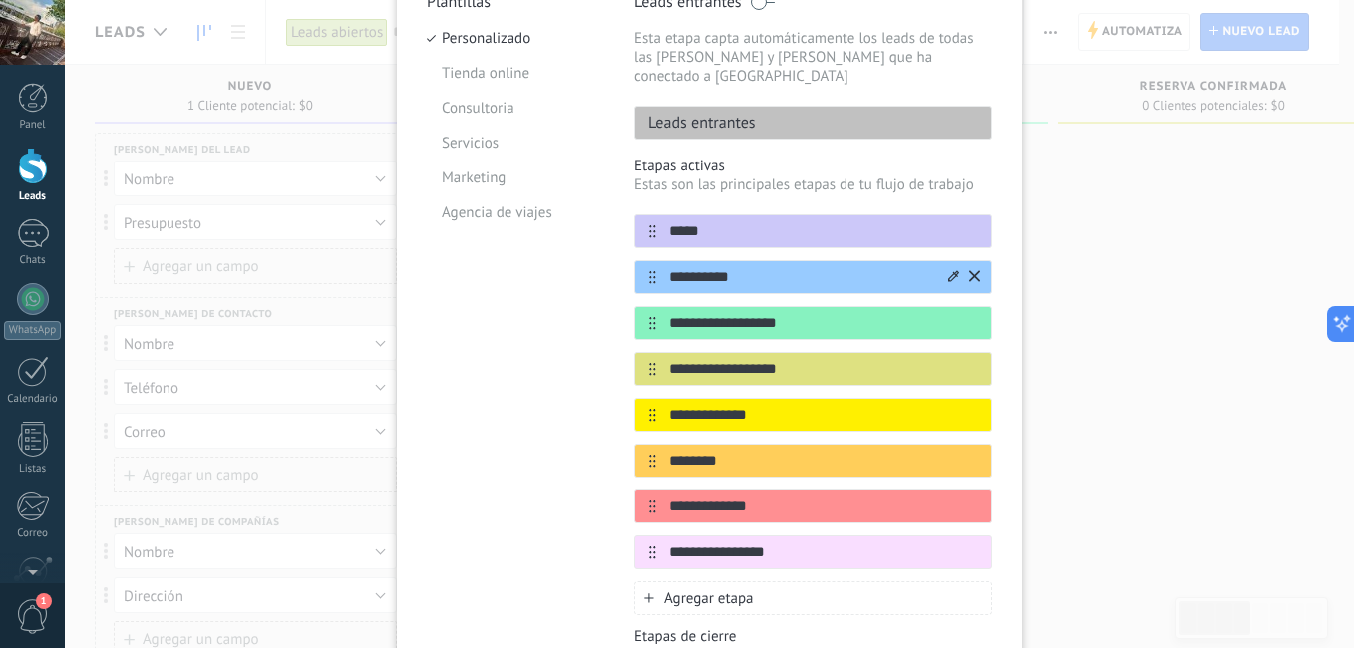
click at [754, 267] on input "**********" at bounding box center [800, 277] width 289 height 21
paste input "*"
type input "**********"
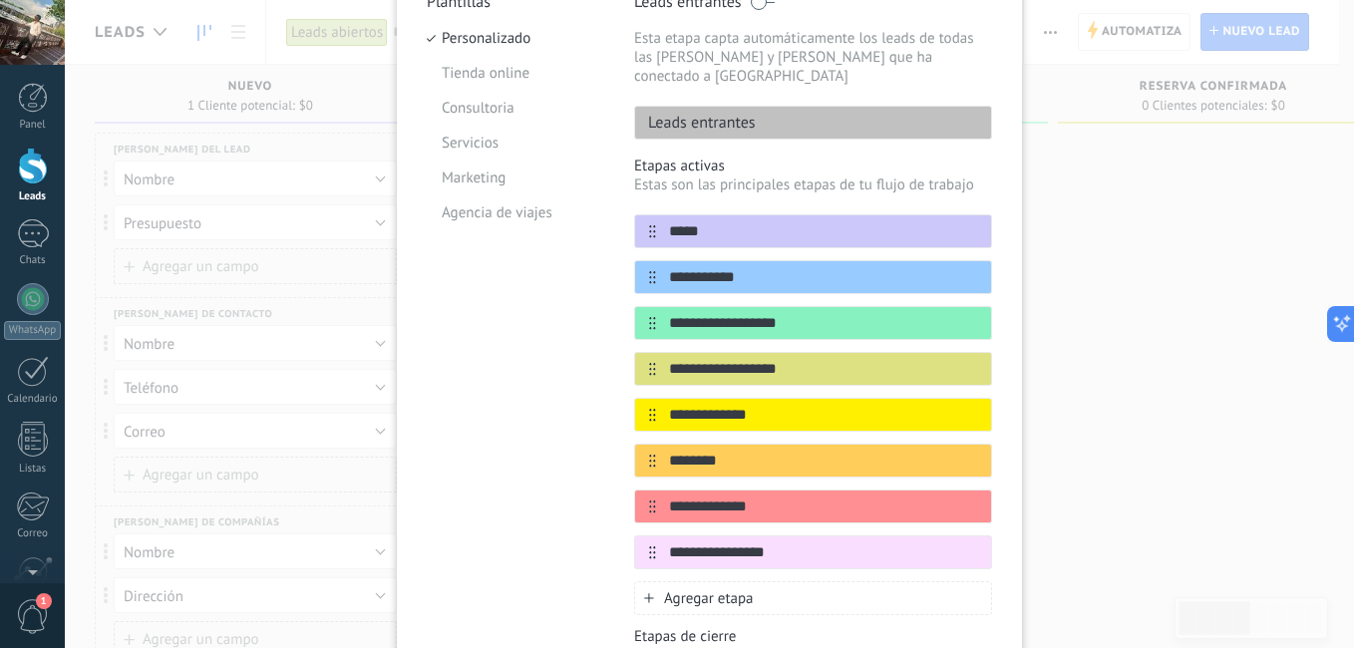
drag, startPoint x: 742, startPoint y: 439, endPoint x: 589, endPoint y: 439, distance: 152.6
click at [589, 439] on div "**********" at bounding box center [709, 382] width 565 height 781
paste input "text"
type input "**********"
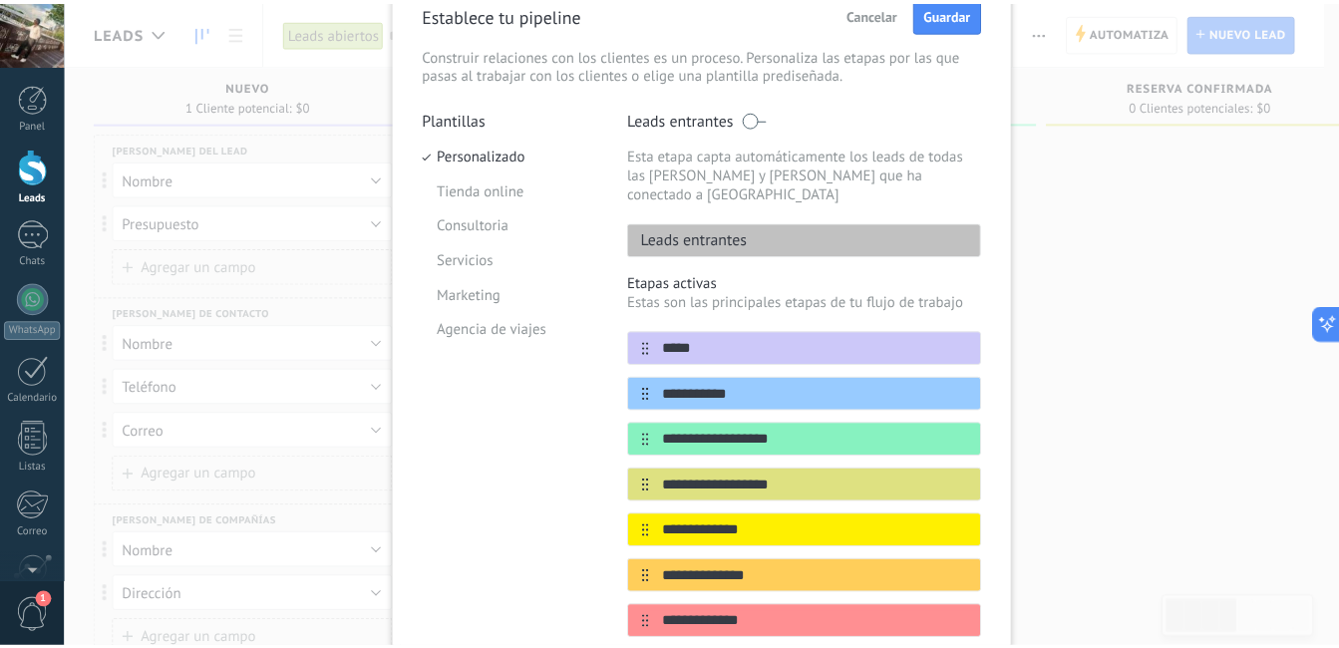
scroll to position [48, 0]
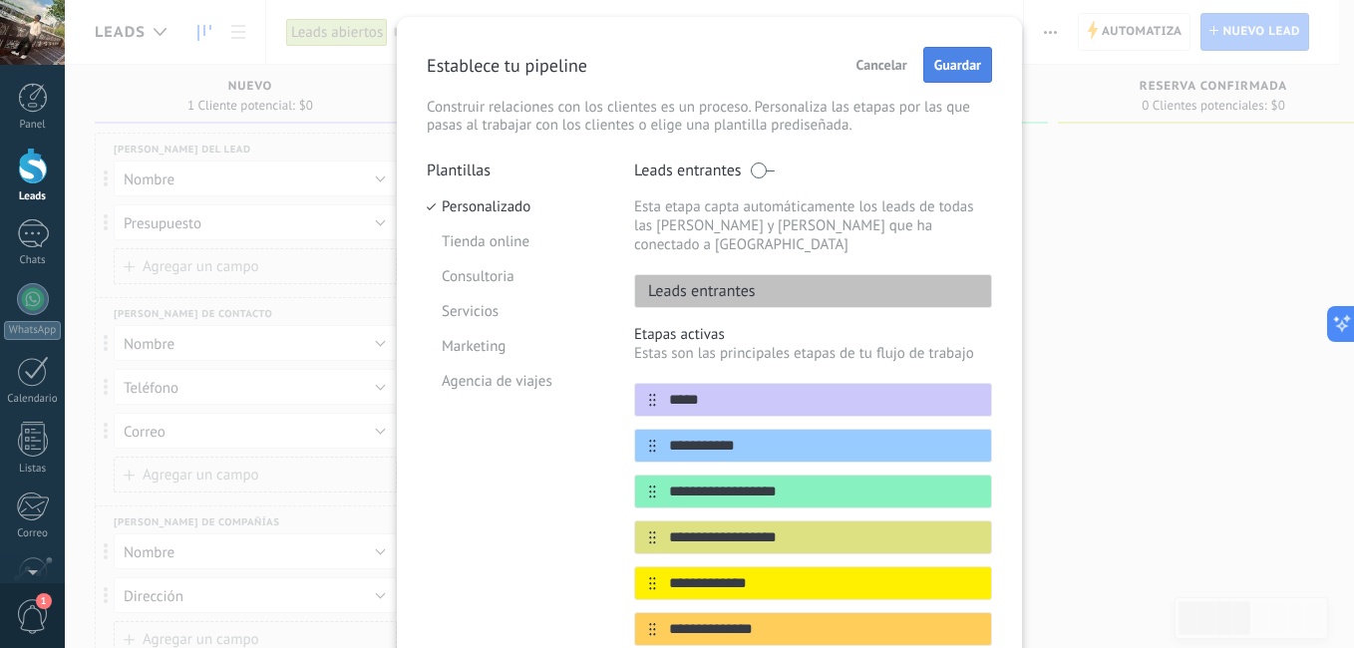
click at [957, 70] on span "Guardar" at bounding box center [957, 65] width 47 height 14
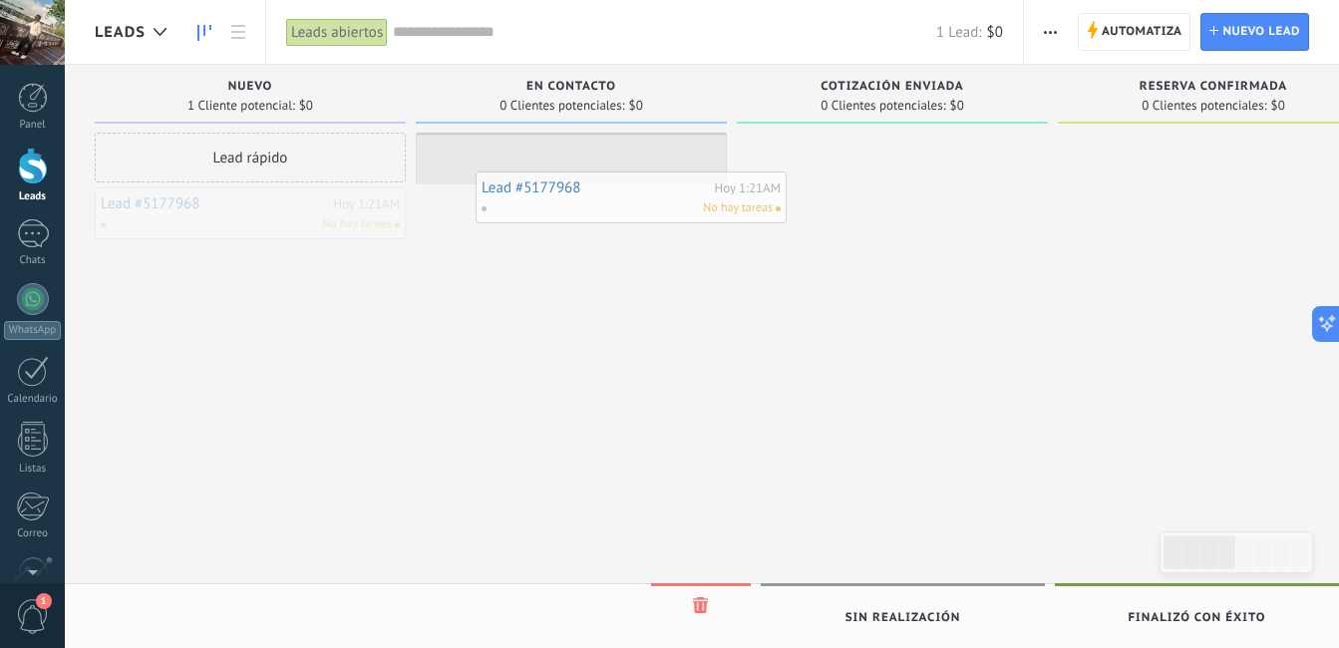
drag, startPoint x: 421, startPoint y: 192, endPoint x: 591, endPoint y: 196, distance: 170.5
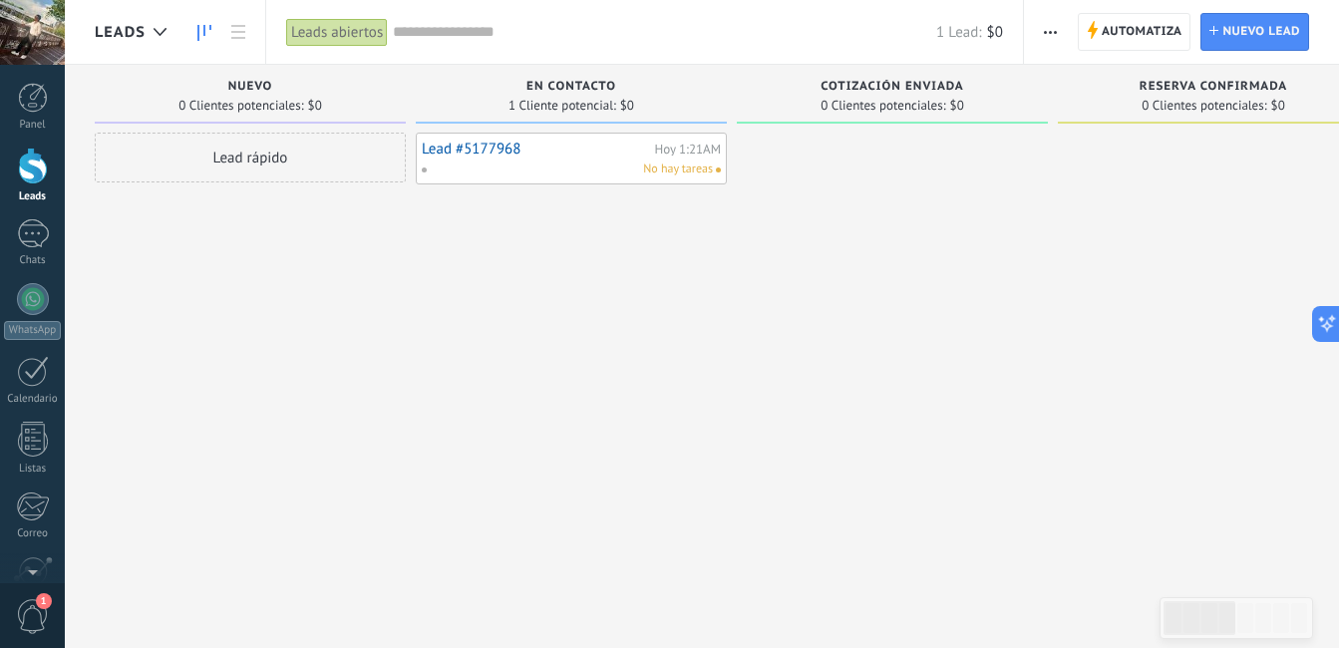
click at [559, 168] on div "No hay tareas" at bounding box center [567, 170] width 292 height 18
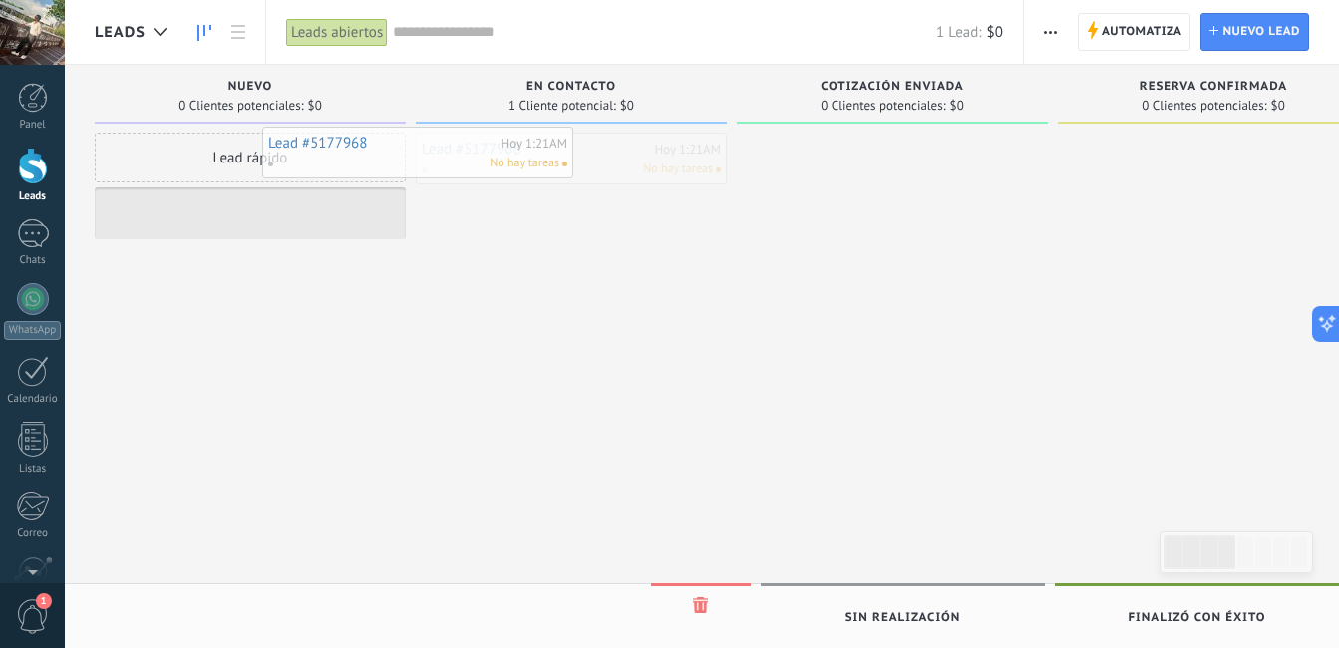
drag, startPoint x: 461, startPoint y: 171, endPoint x: 267, endPoint y: 173, distance: 193.4
click at [267, 173] on div "Lead rápido" at bounding box center [250, 158] width 311 height 50
